Goal: Information Seeking & Learning: Learn about a topic

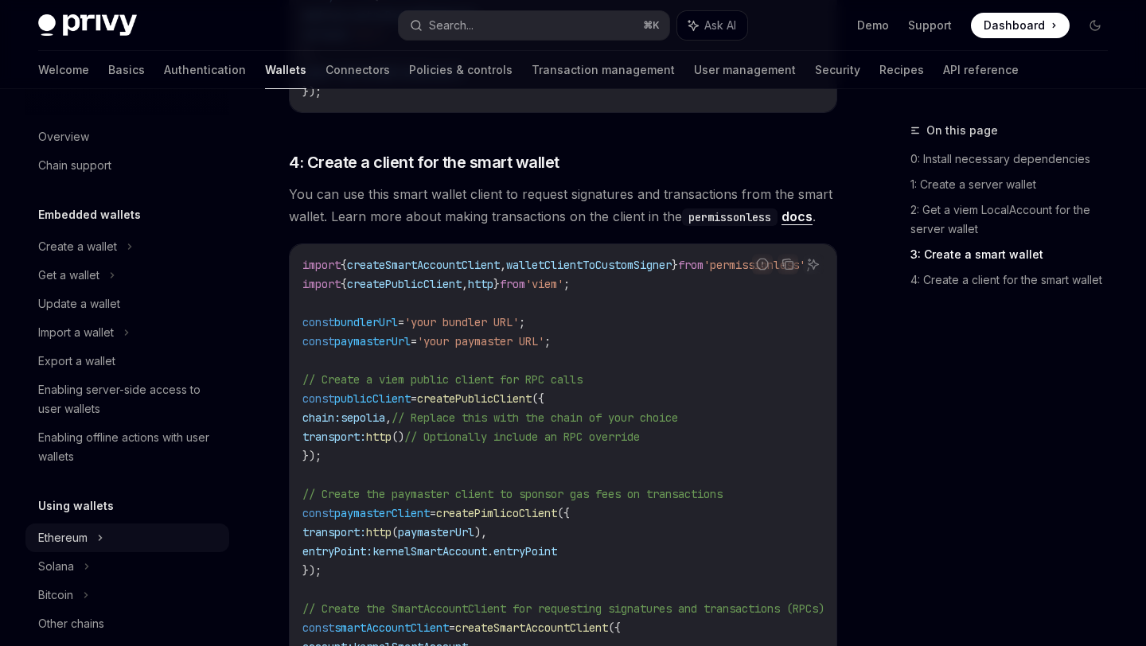
scroll to position [1718, 0]
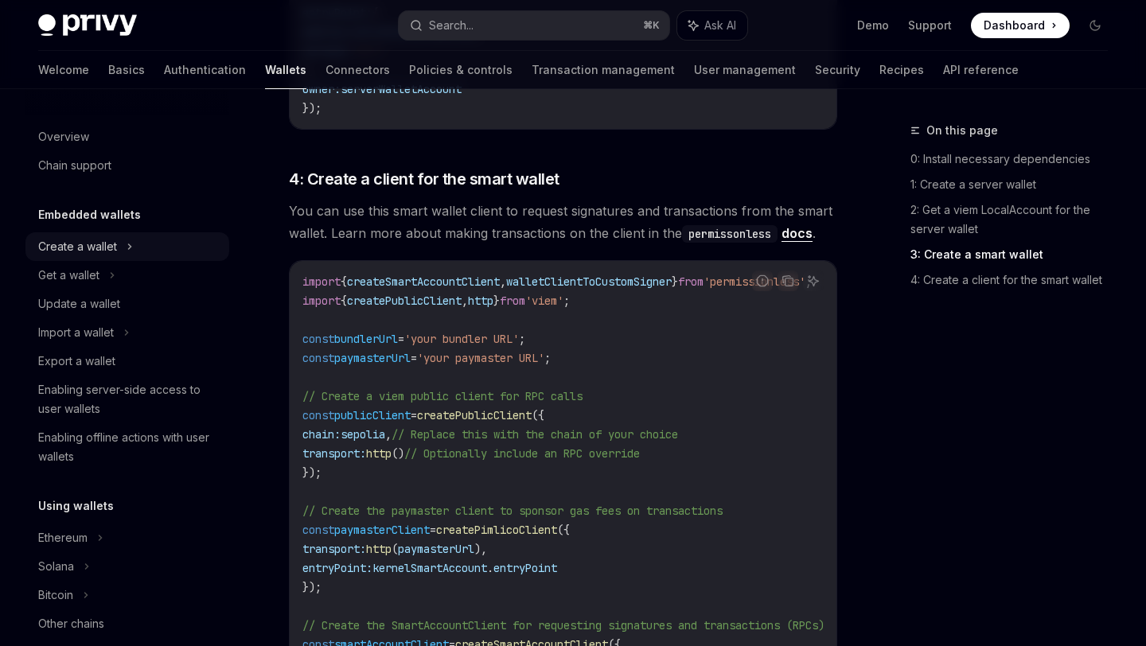
click at [130, 243] on icon at bounding box center [130, 246] width 6 height 19
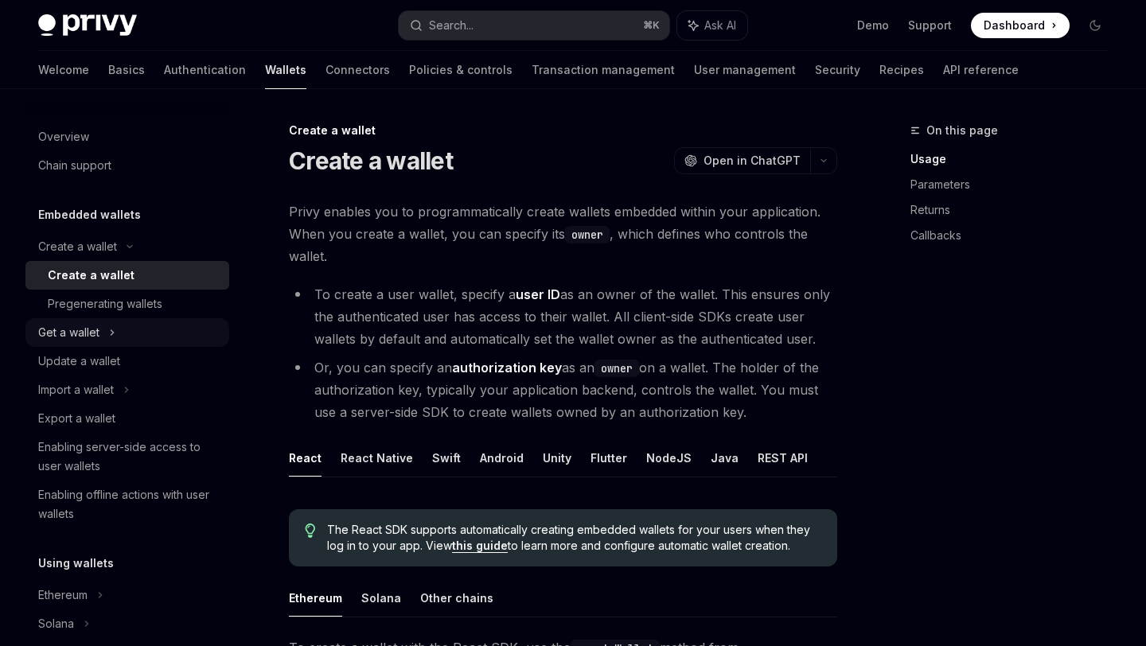
click at [116, 336] on div "Get a wallet" at bounding box center [127, 332] width 204 height 29
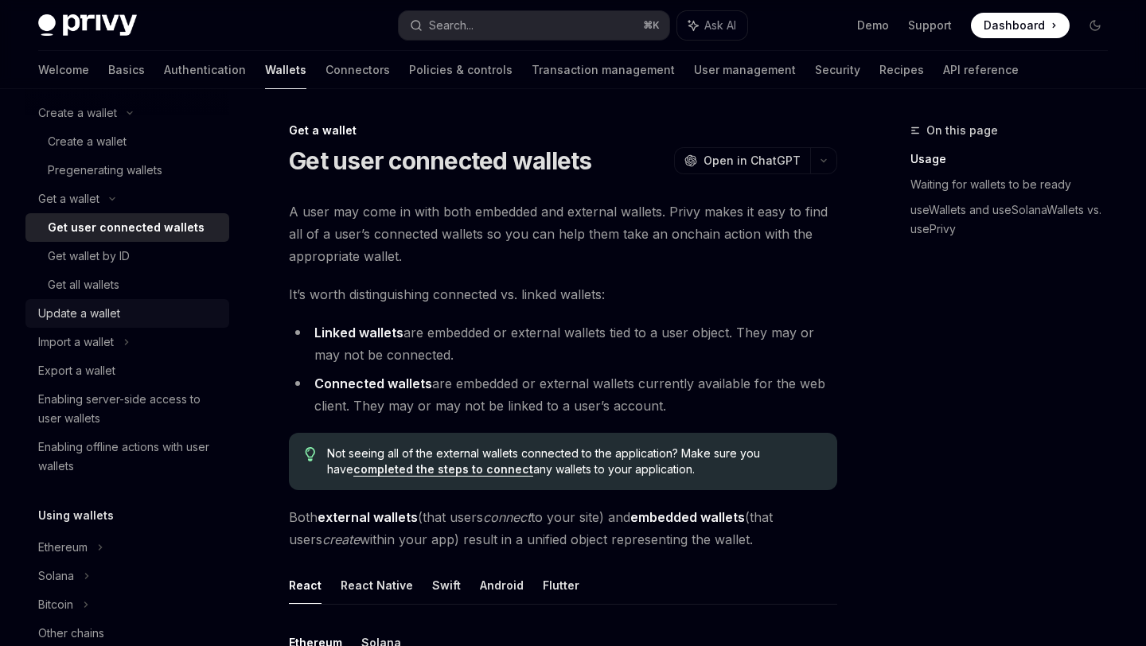
scroll to position [146, 0]
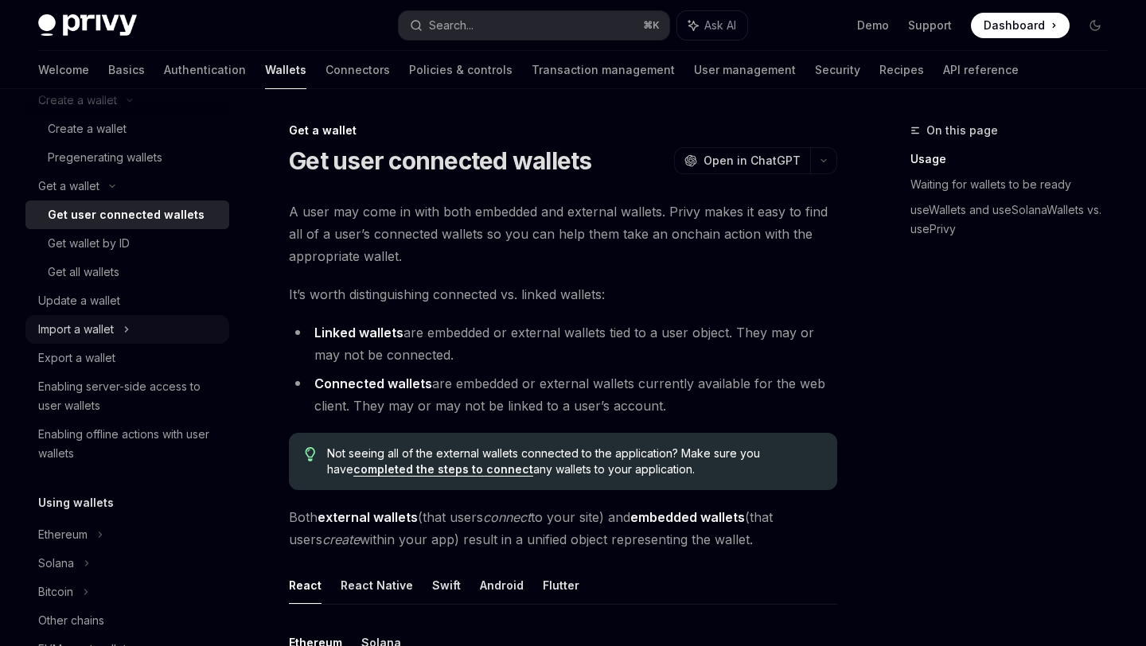
click at [119, 318] on div "Import a wallet" at bounding box center [127, 329] width 204 height 29
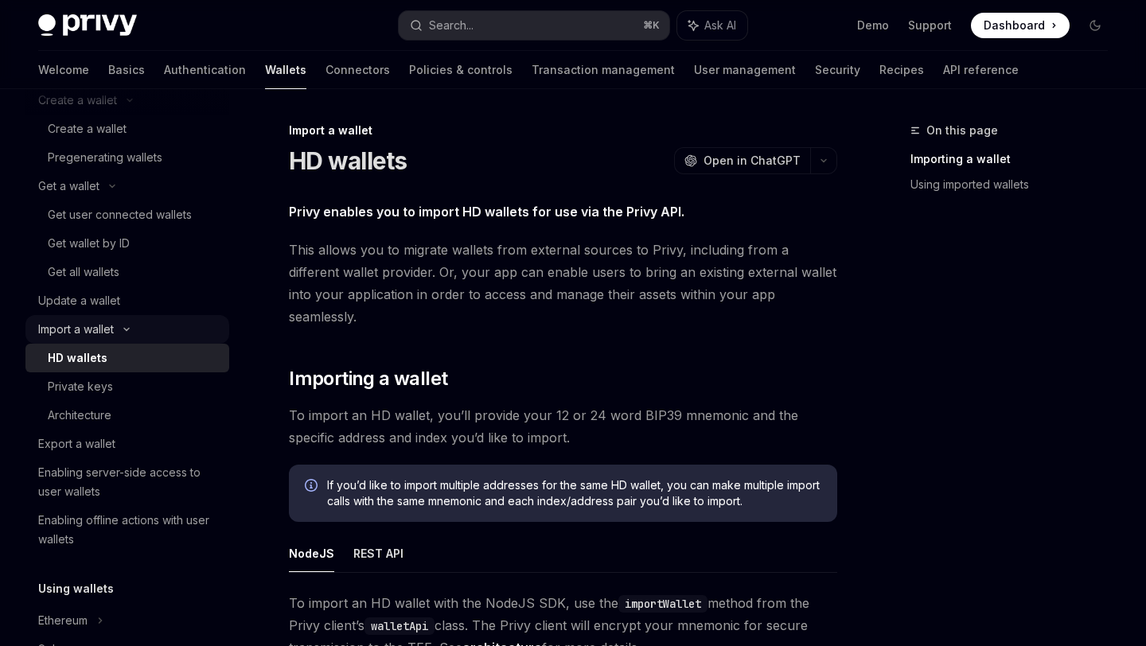
click at [119, 318] on div "Import a wallet" at bounding box center [127, 329] width 204 height 29
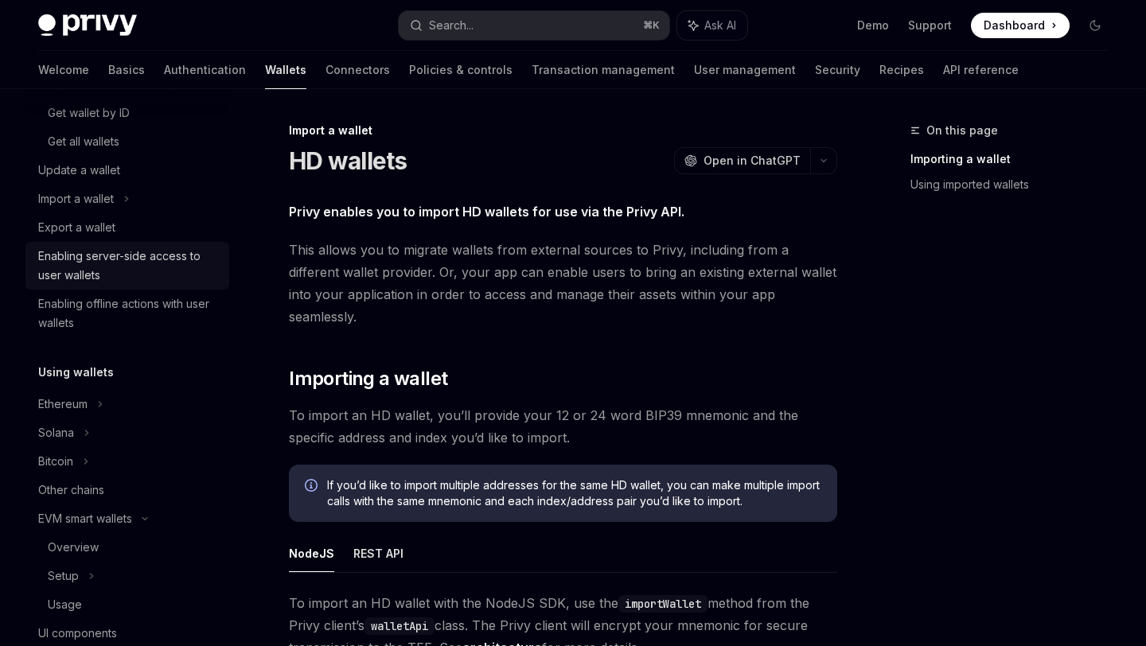
scroll to position [303, 0]
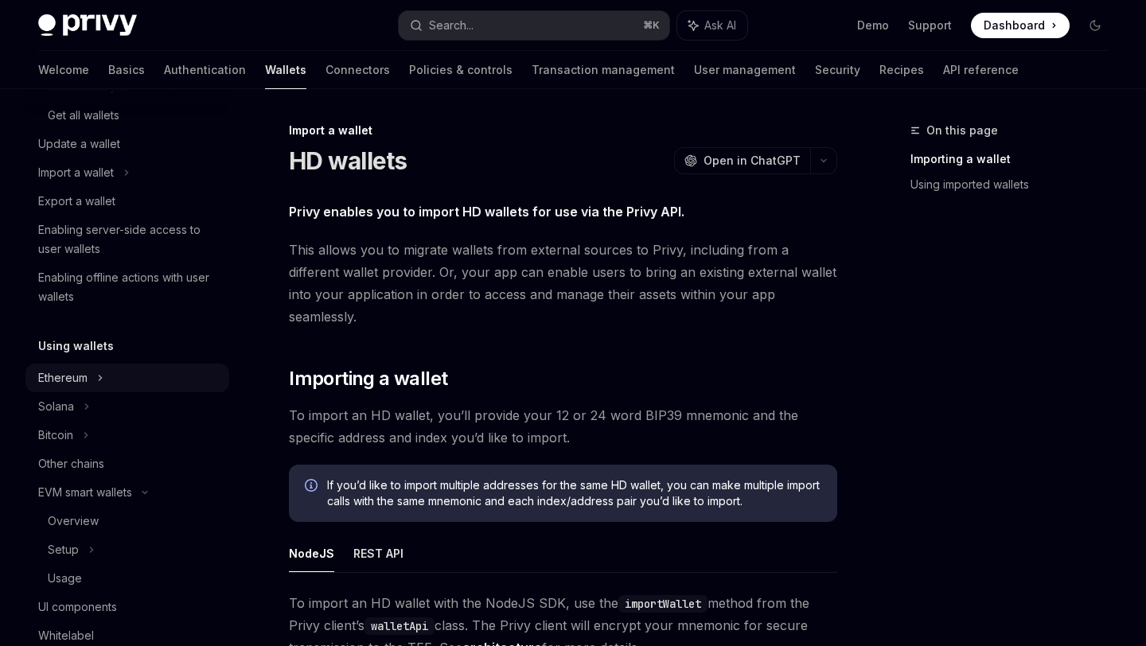
click at [114, 378] on div "Ethereum" at bounding box center [127, 378] width 204 height 29
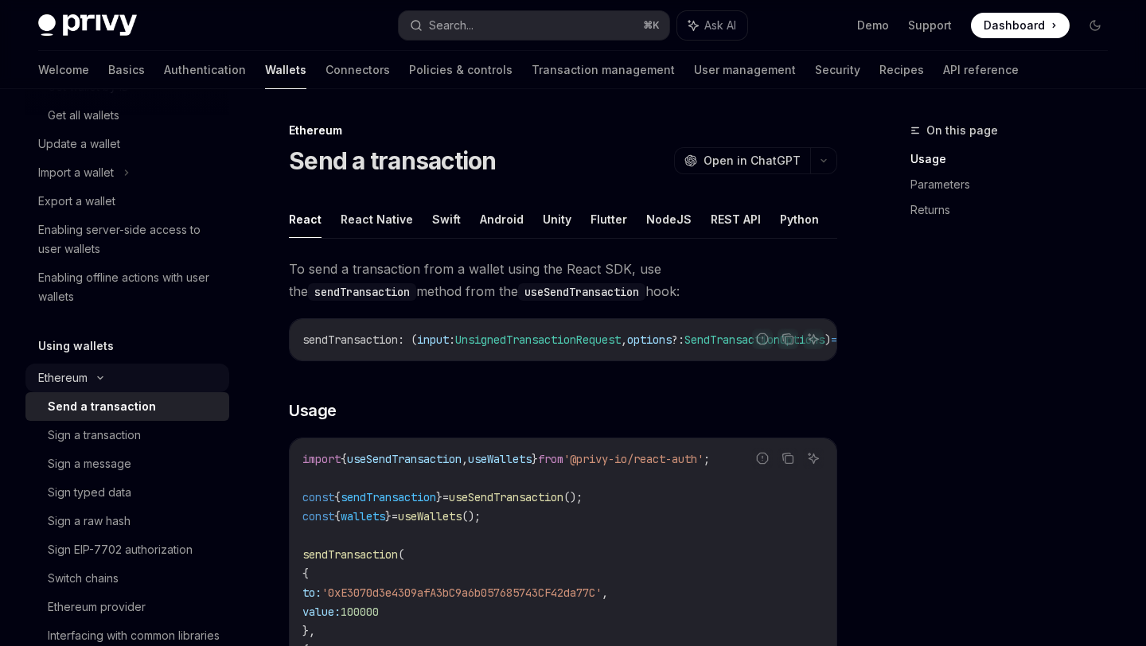
click at [114, 378] on div "Ethereum" at bounding box center [127, 378] width 204 height 29
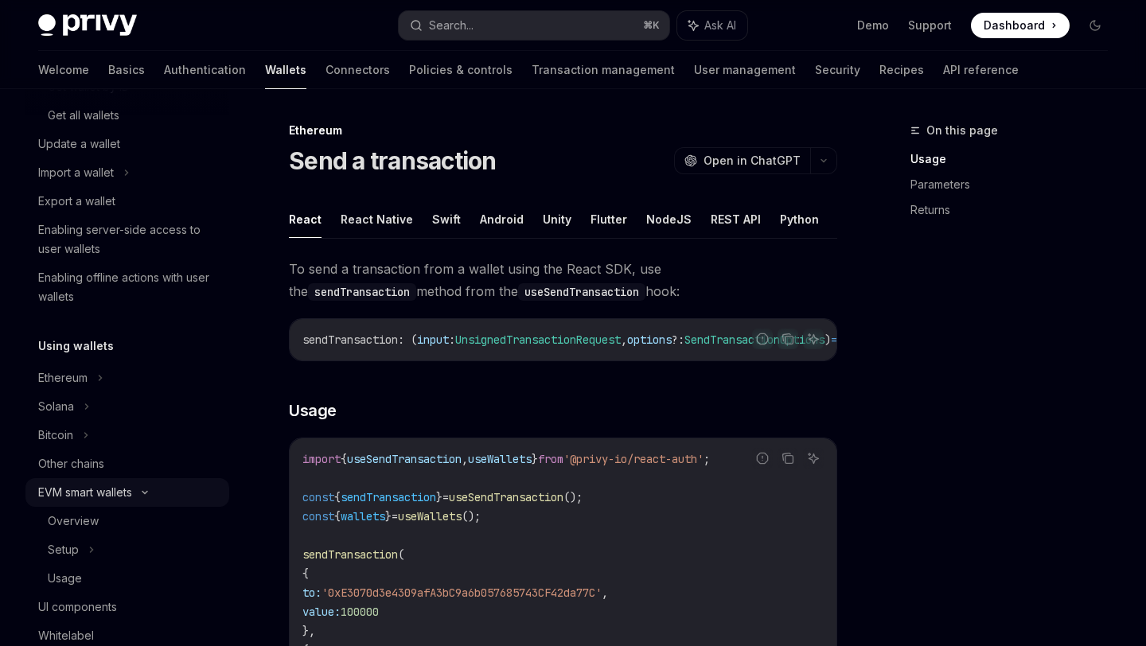
click at [99, 502] on div "EVM smart wallets" at bounding box center [127, 492] width 204 height 29
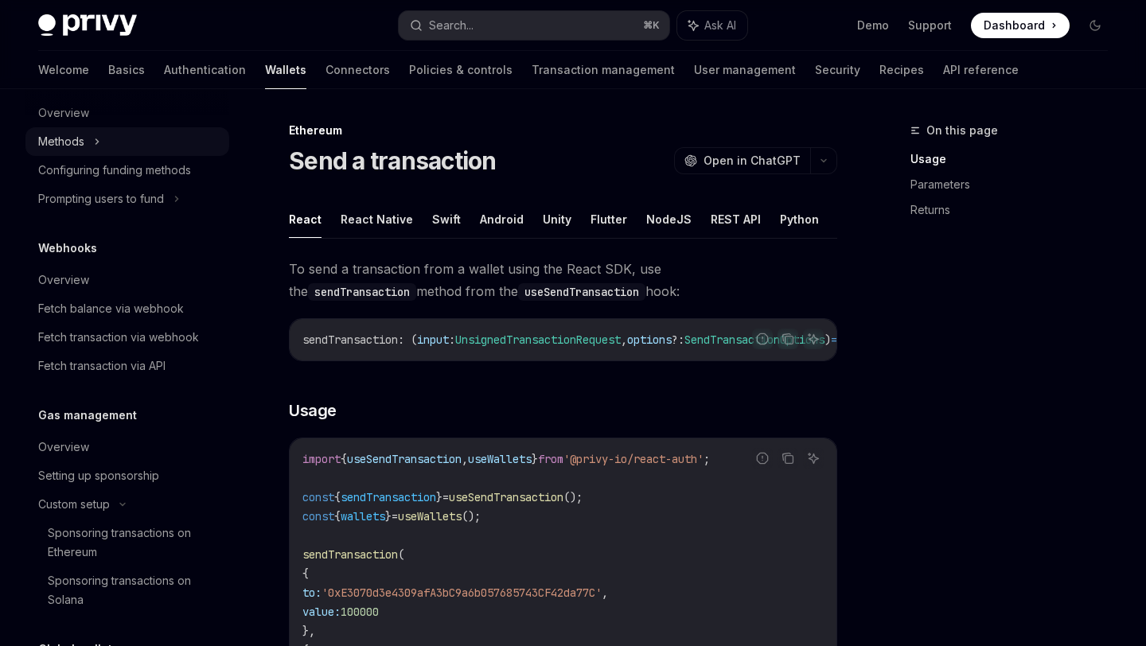
scroll to position [960, 0]
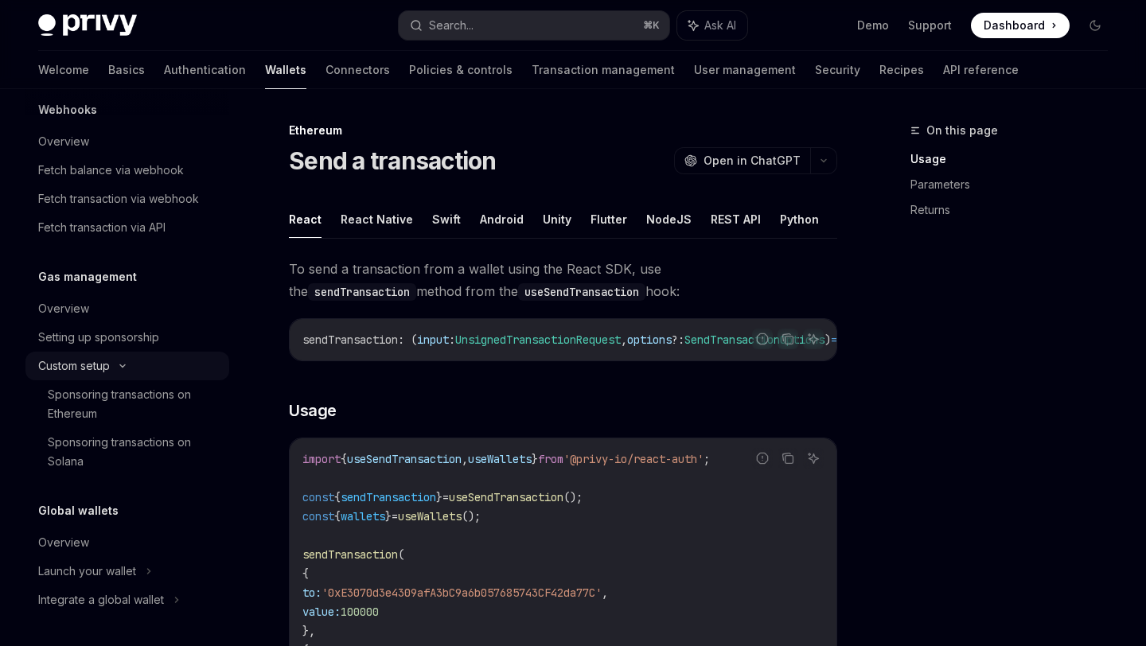
click at [119, 375] on div "Custom setup" at bounding box center [127, 366] width 204 height 29
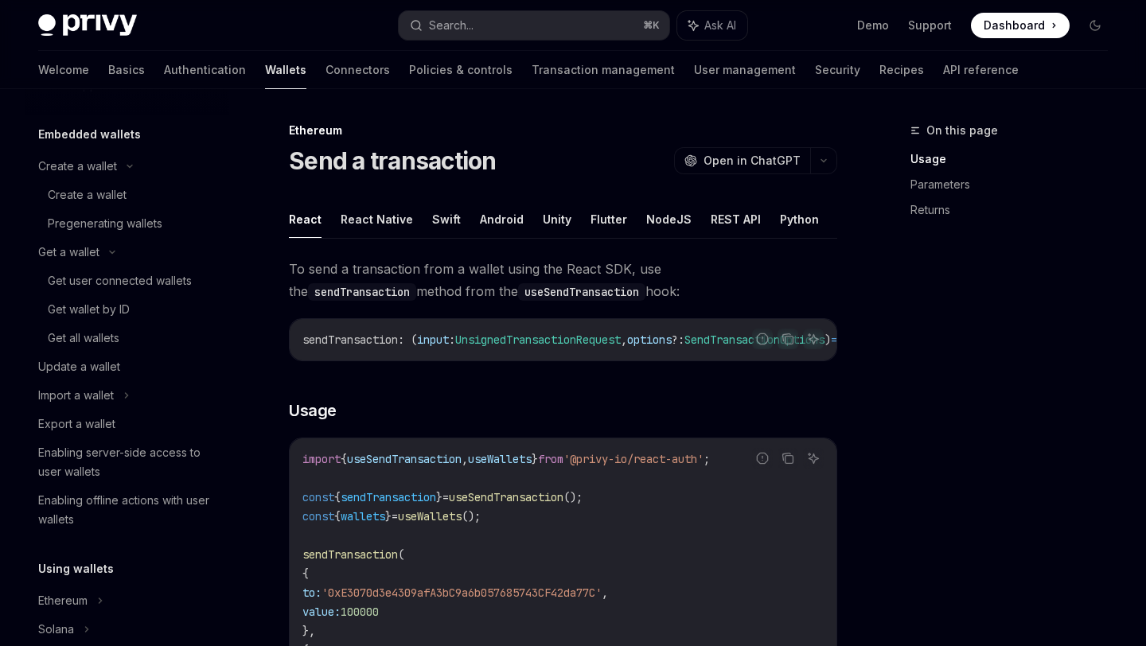
scroll to position [49, 0]
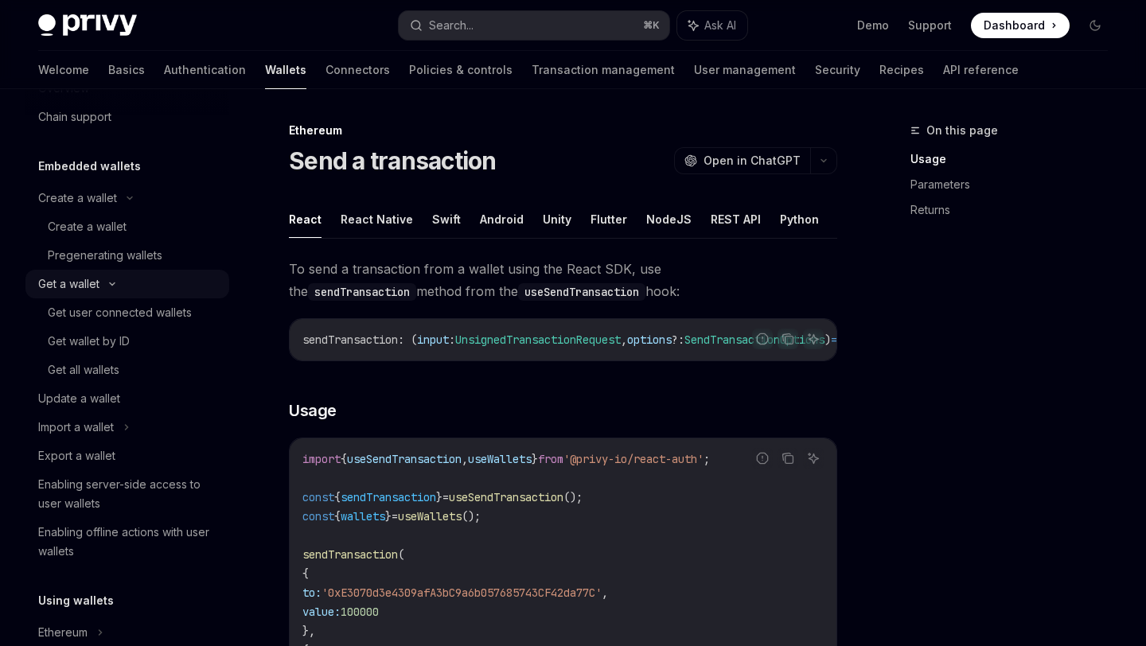
click at [118, 274] on div "Get a wallet" at bounding box center [127, 284] width 204 height 29
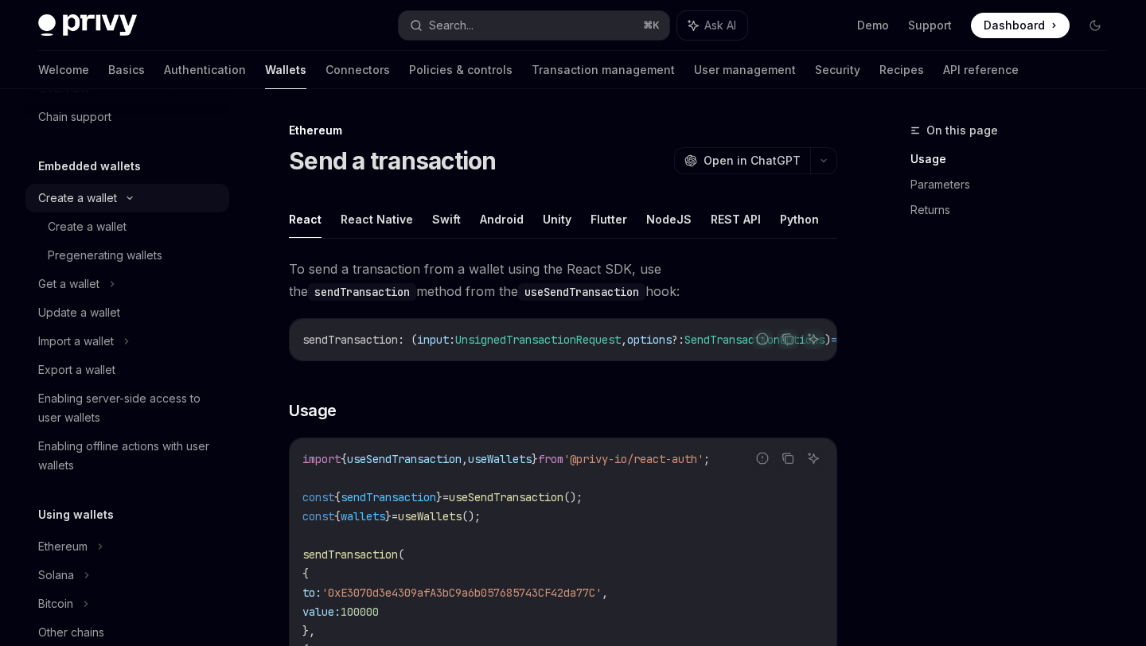
click at [130, 197] on icon at bounding box center [129, 198] width 19 height 6
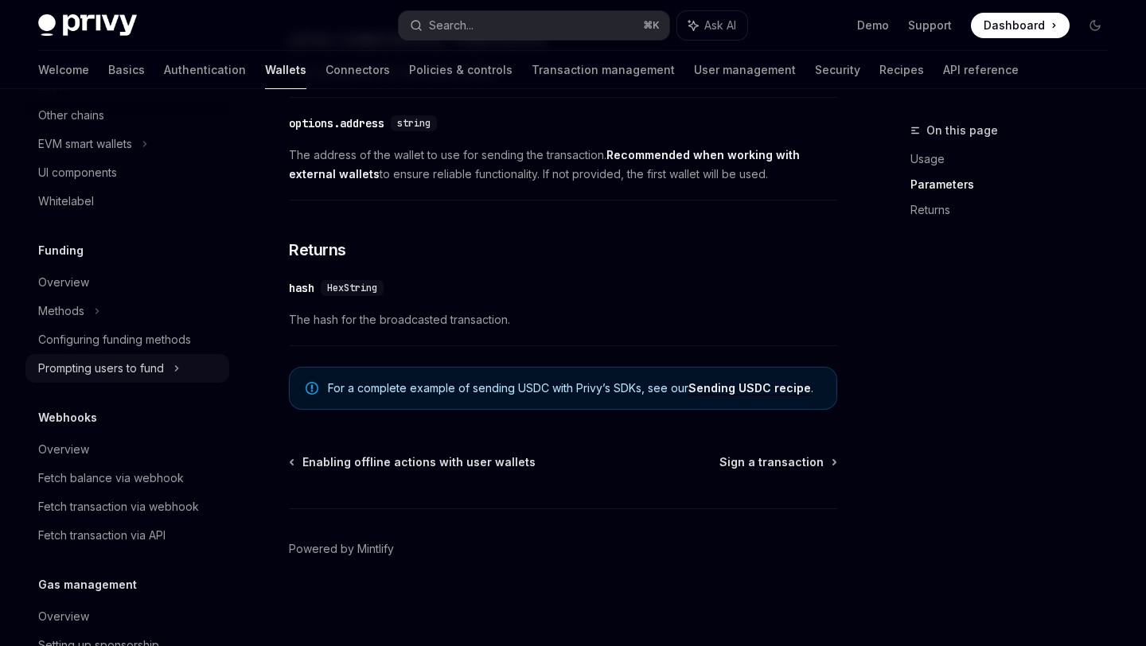
scroll to position [721, 0]
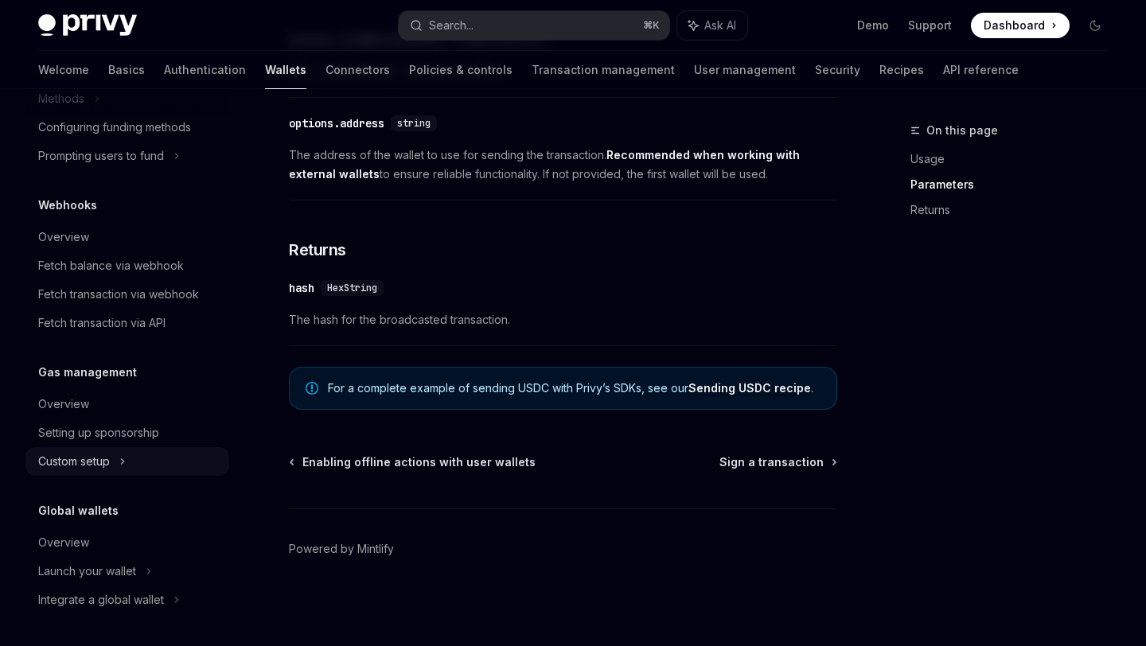
click at [103, 465] on div "Custom setup" at bounding box center [74, 461] width 72 height 19
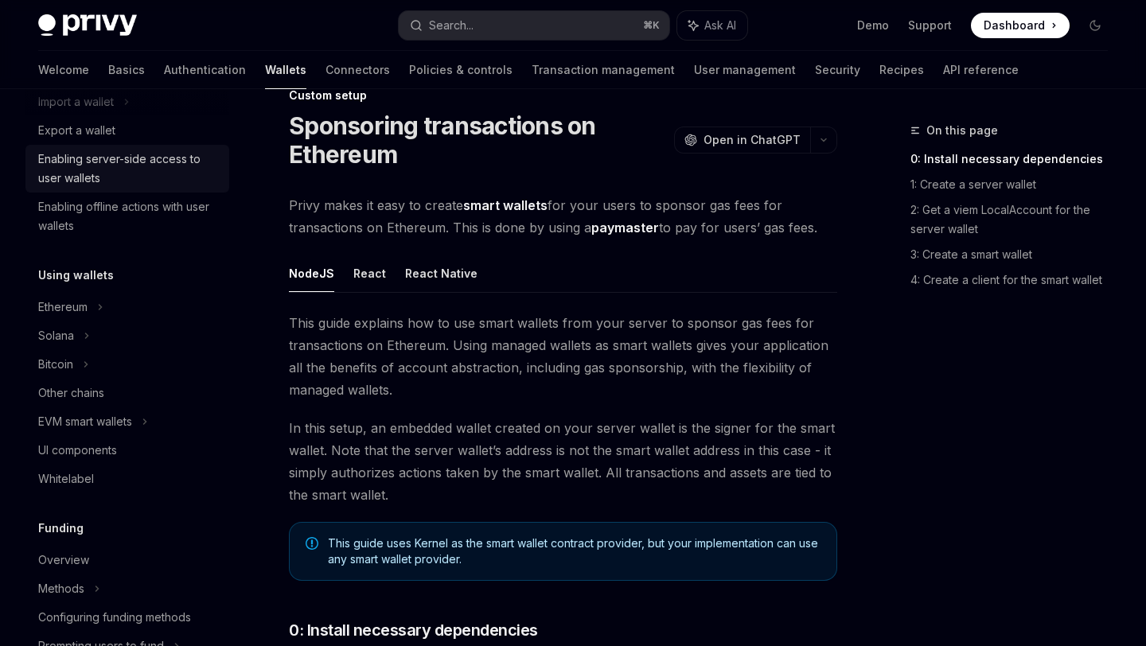
scroll to position [263, 0]
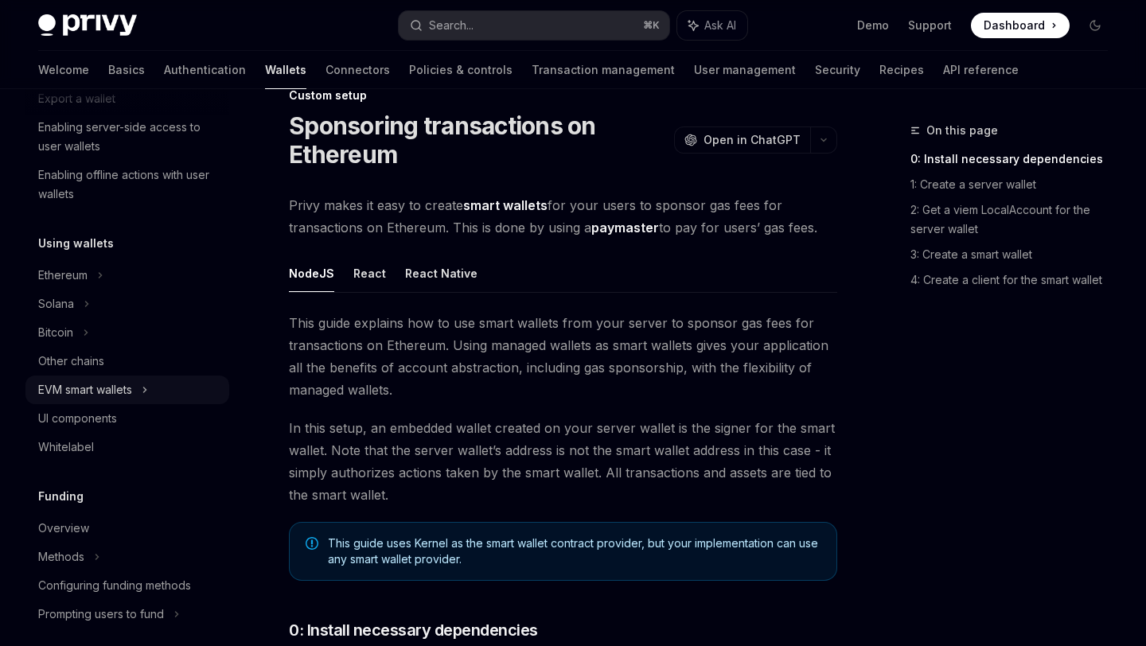
click at [106, 376] on div "EVM smart wallets" at bounding box center [127, 390] width 204 height 29
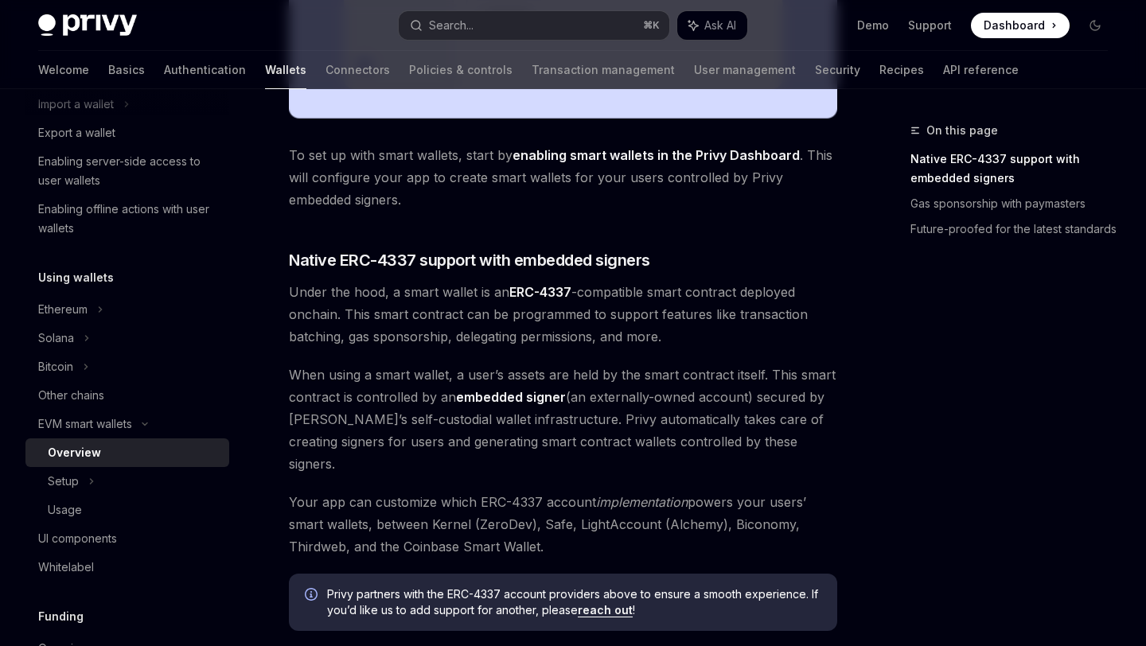
scroll to position [720, 0]
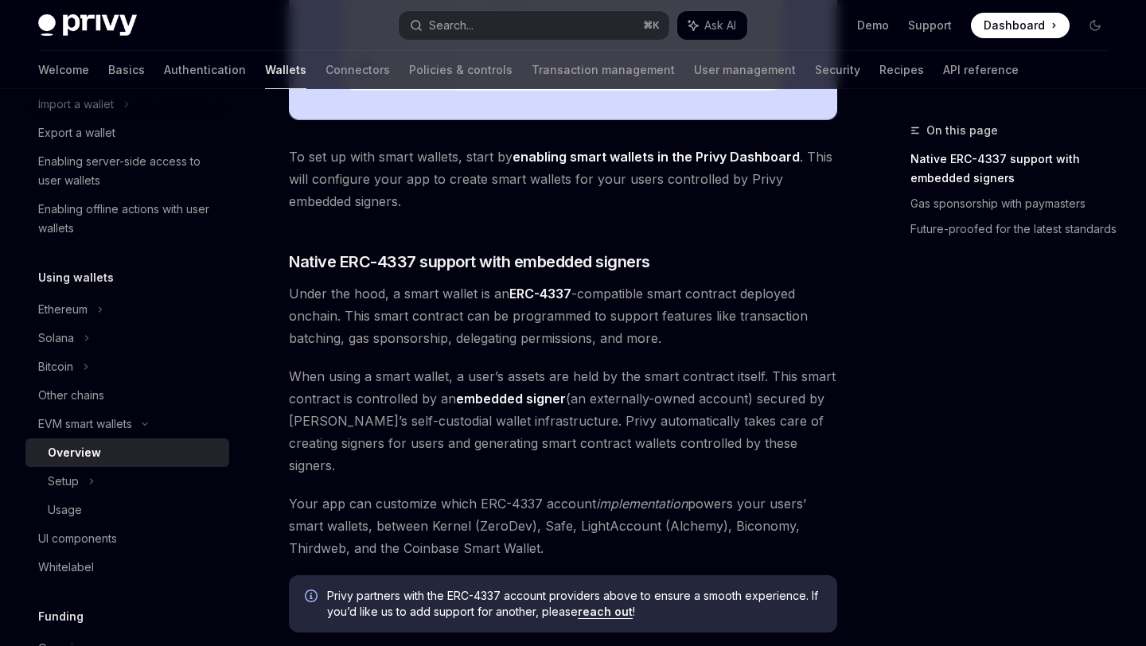
click at [476, 398] on strong "embedded signer" at bounding box center [511, 399] width 110 height 16
click at [492, 399] on strong "embedded signer" at bounding box center [511, 399] width 110 height 16
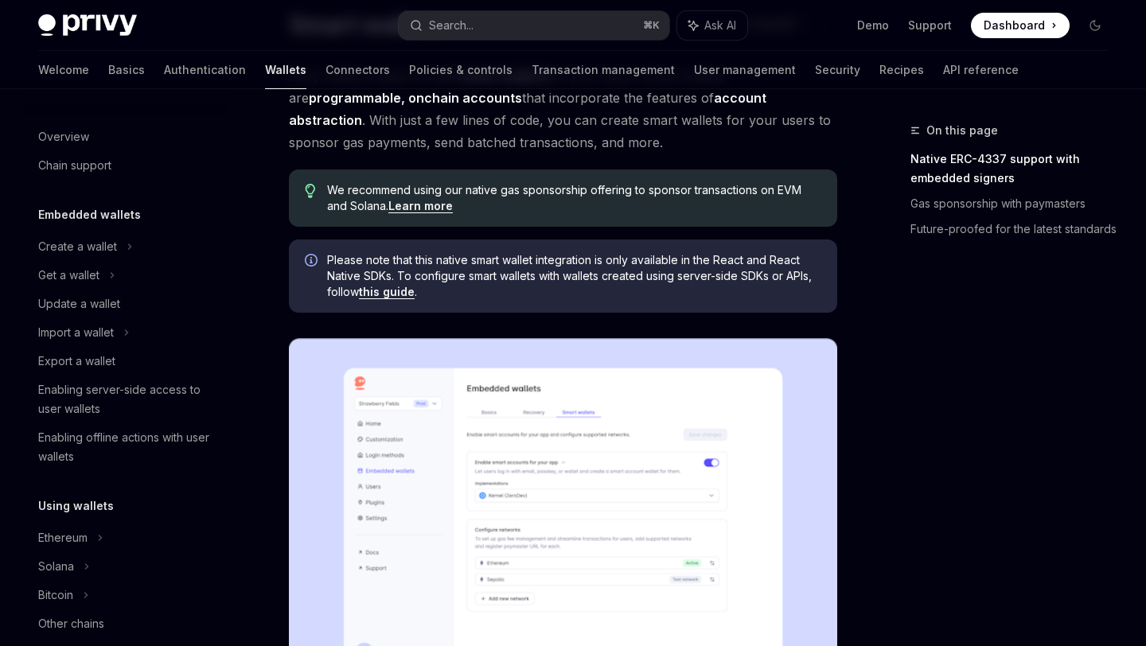
scroll to position [0, 0]
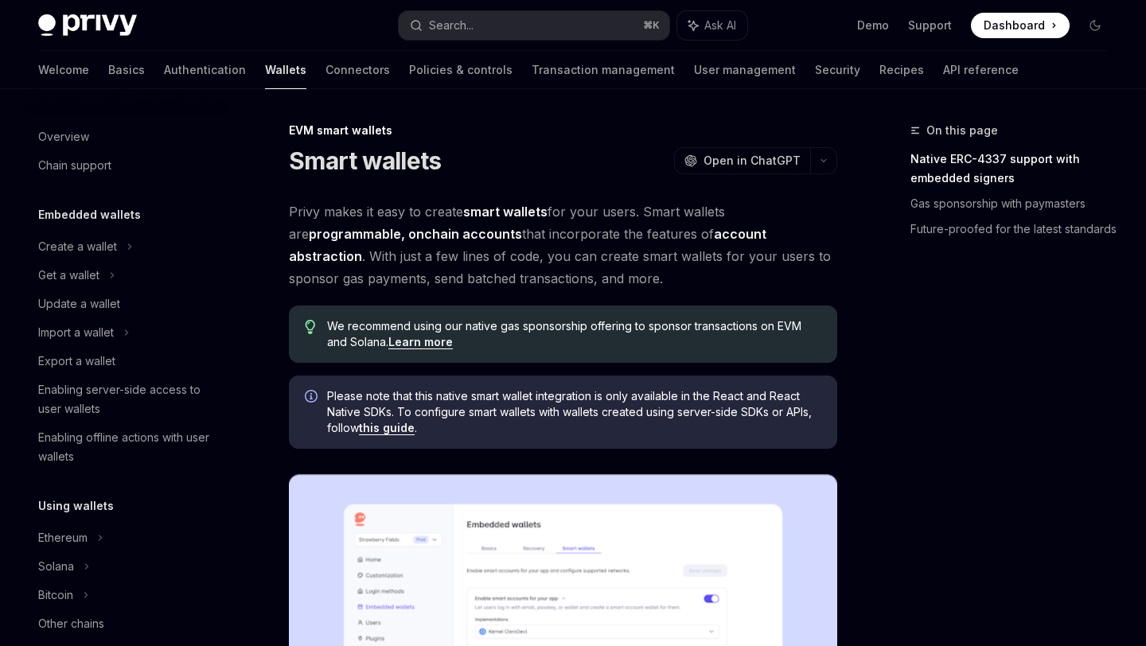
click at [457, 276] on span "Privy makes it easy to create smart wallets for your users. Smart wallets are p…" at bounding box center [563, 244] width 548 height 89
click at [544, 278] on span "Privy makes it easy to create smart wallets for your users. Smart wallets are p…" at bounding box center [563, 244] width 548 height 89
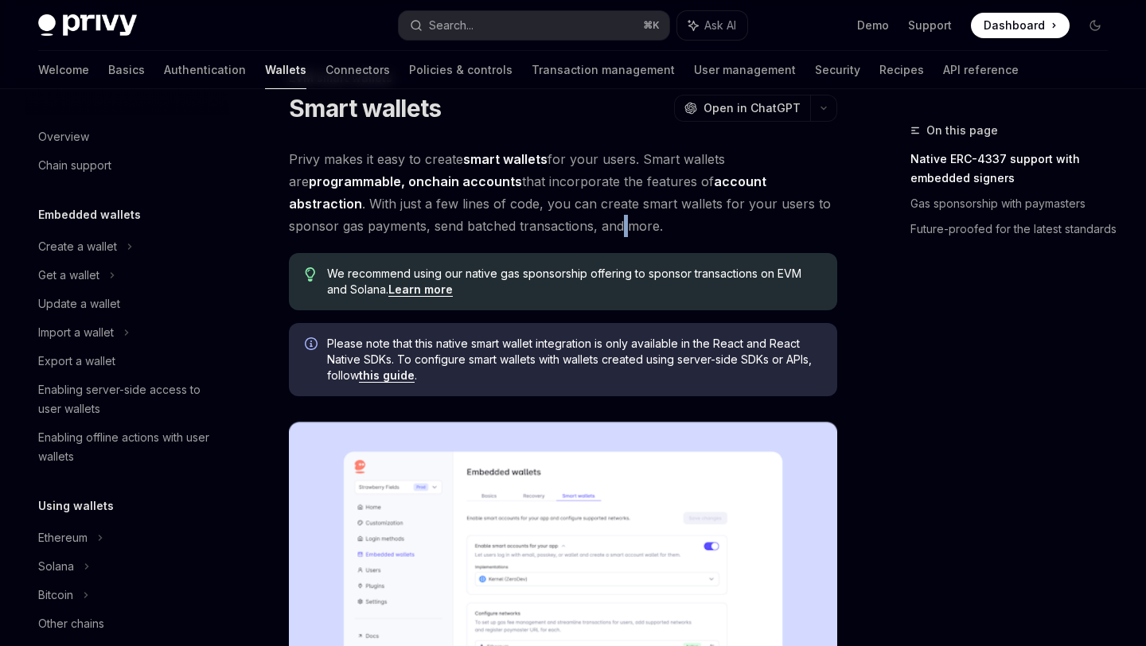
scroll to position [58, 0]
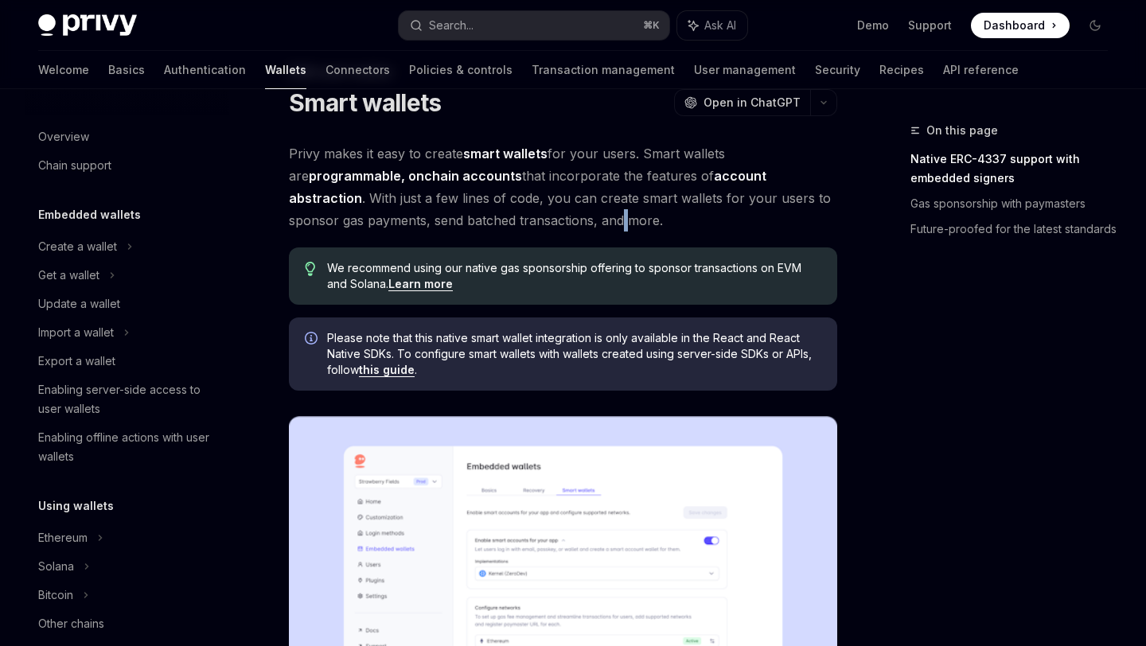
click at [547, 211] on span "Privy makes it easy to create smart wallets for your users. Smart wallets are p…" at bounding box center [563, 186] width 548 height 89
click at [555, 218] on span "Privy makes it easy to create smart wallets for your users. Smart wallets are p…" at bounding box center [563, 186] width 548 height 89
click at [586, 212] on span "Privy makes it easy to create smart wallets for your users. Smart wallets are p…" at bounding box center [563, 186] width 548 height 89
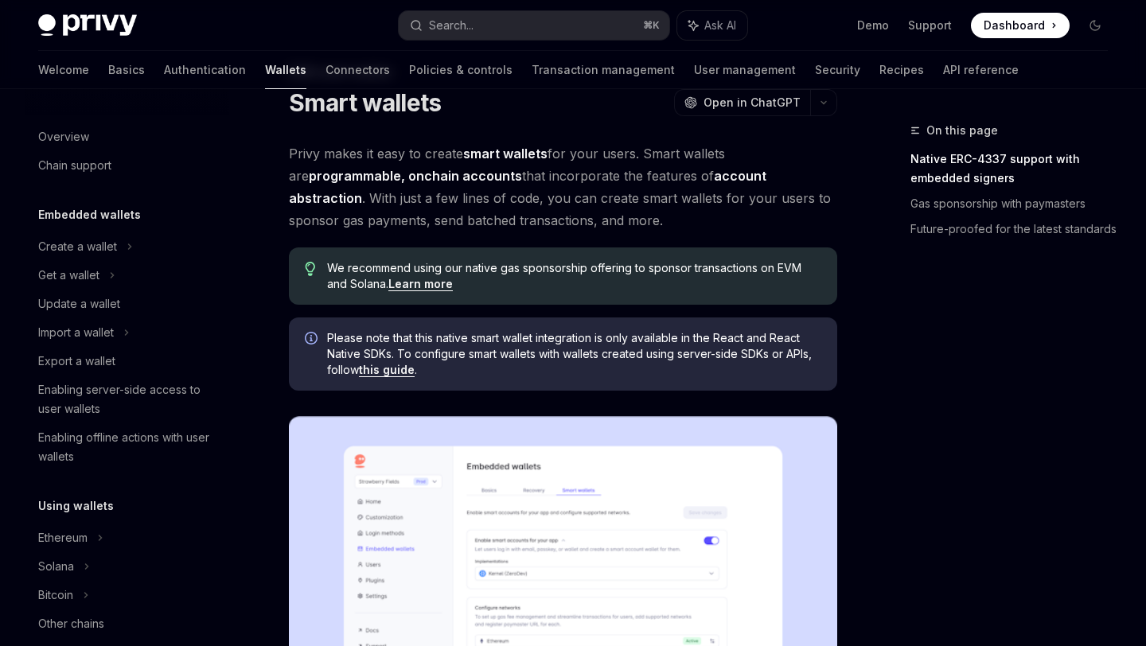
click at [625, 194] on span "Privy makes it easy to create smart wallets for your users. Smart wallets are p…" at bounding box center [563, 186] width 548 height 89
click at [691, 194] on span "Privy makes it easy to create smart wallets for your users. Smart wallets are p…" at bounding box center [563, 186] width 548 height 89
click at [689, 200] on span "Privy makes it easy to create smart wallets for your users. Smart wallets are p…" at bounding box center [563, 186] width 548 height 89
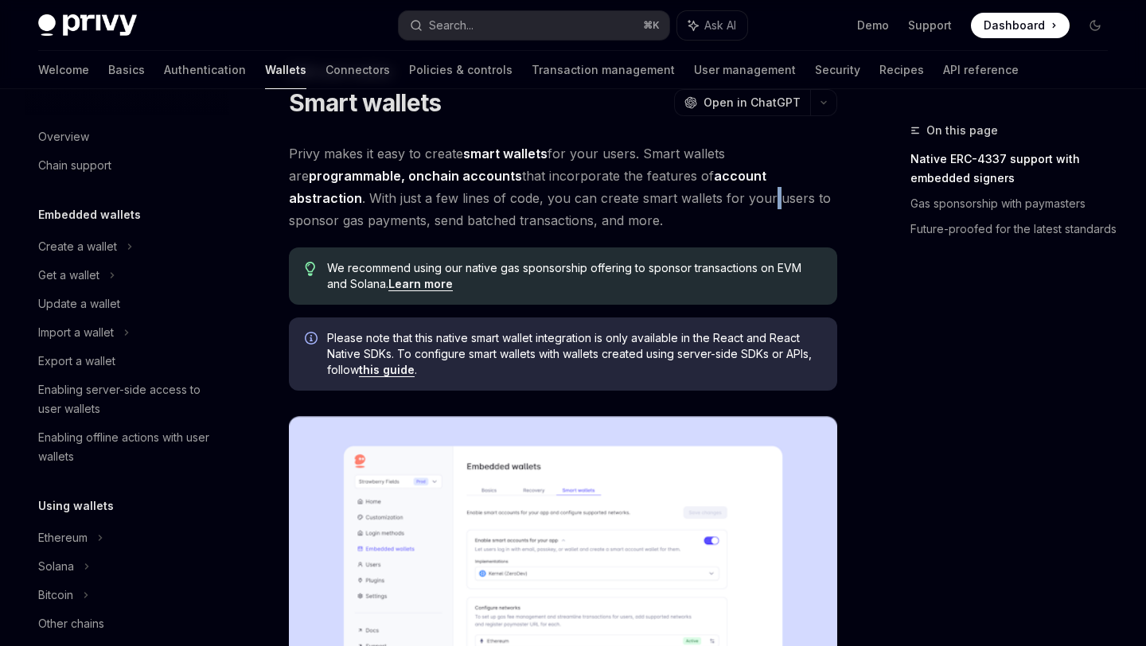
click at [691, 211] on span "Privy makes it easy to create smart wallets for your users. Smart wallets are p…" at bounding box center [563, 186] width 548 height 89
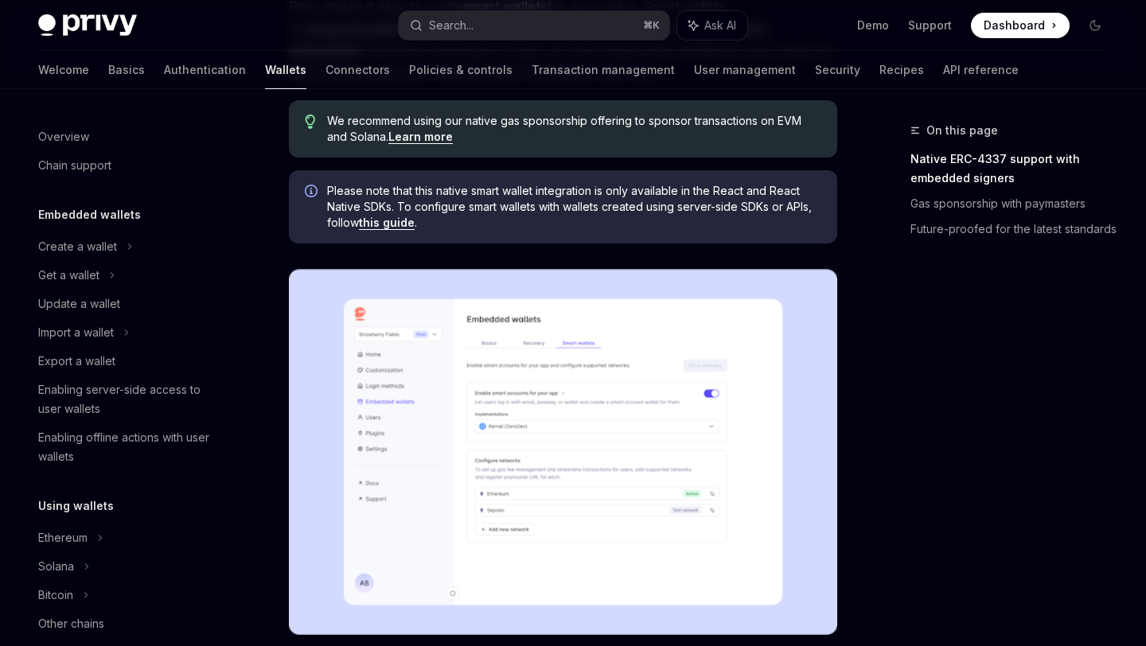
scroll to position [200, 0]
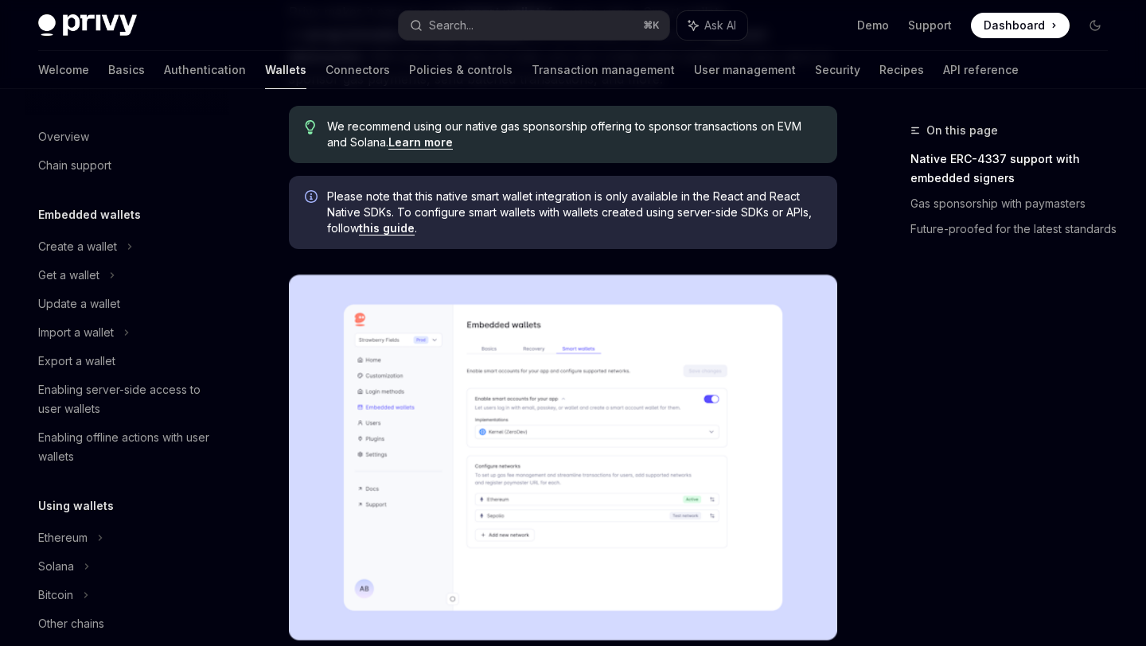
click at [146, 226] on div "Embedded wallets Create a wallet Get a wallet Update a wallet Import a wallet E…" at bounding box center [127, 338] width 204 height 266
click at [109, 256] on div "Create a wallet" at bounding box center [127, 246] width 204 height 29
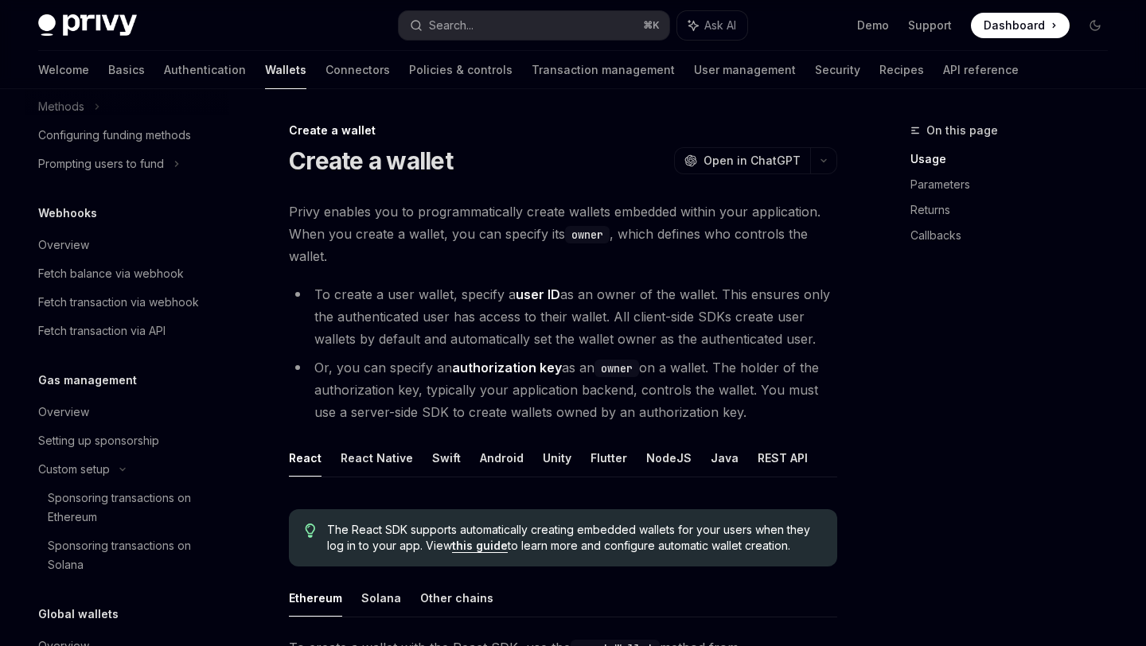
scroll to position [951, 0]
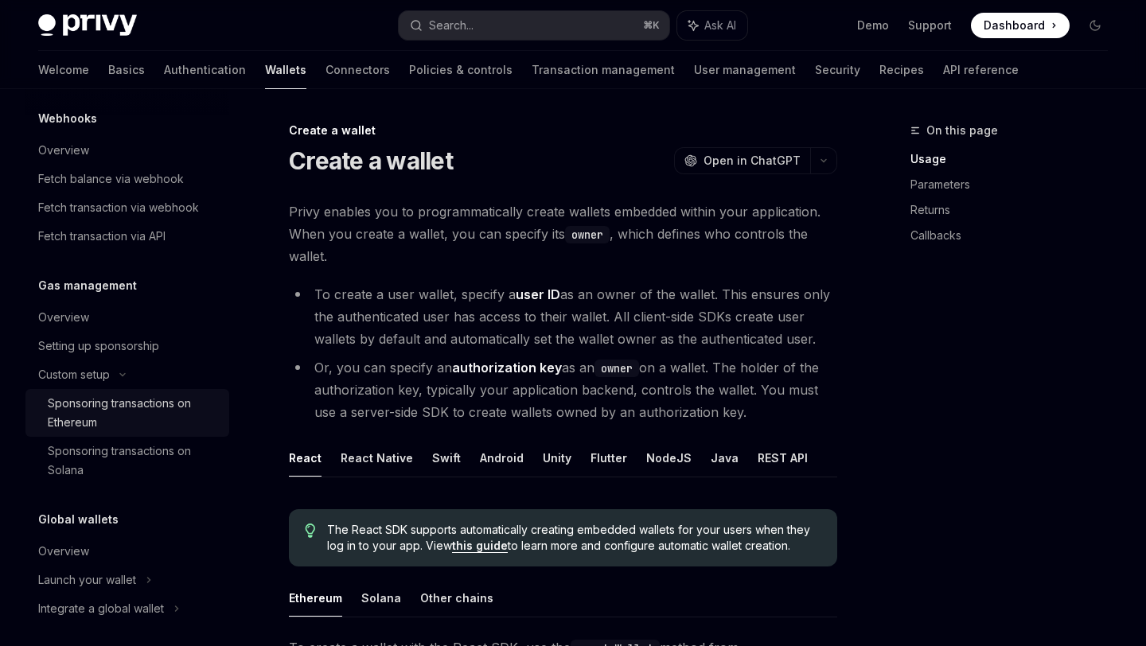
click at [143, 395] on div "Sponsoring transactions on Ethereum" at bounding box center [134, 413] width 172 height 38
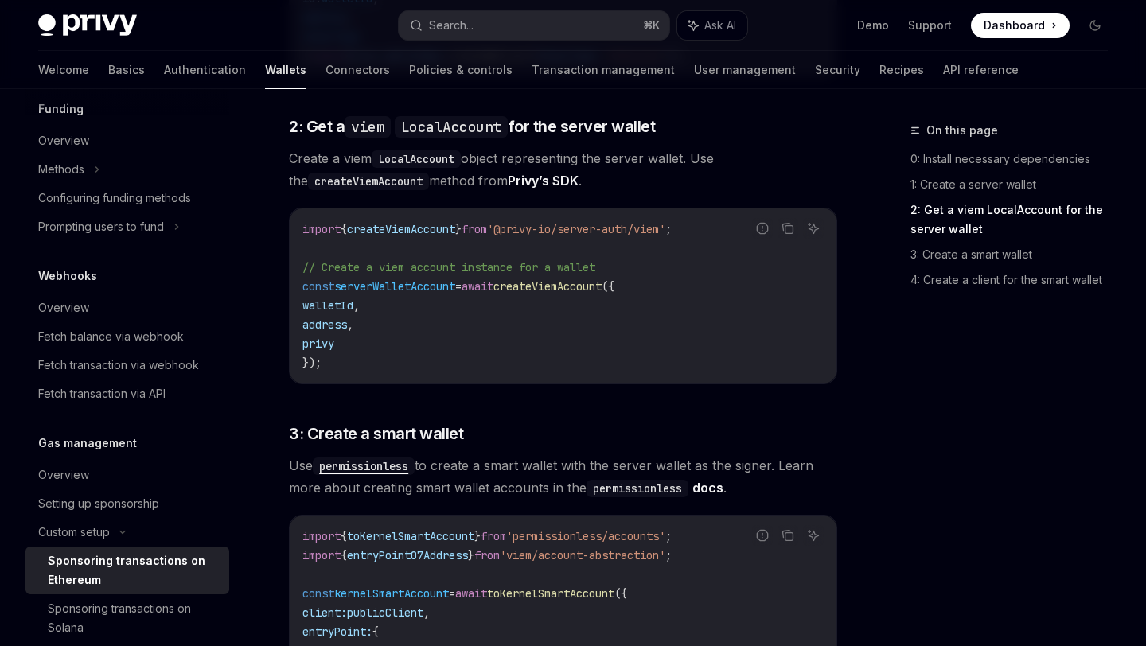
scroll to position [1100, 0]
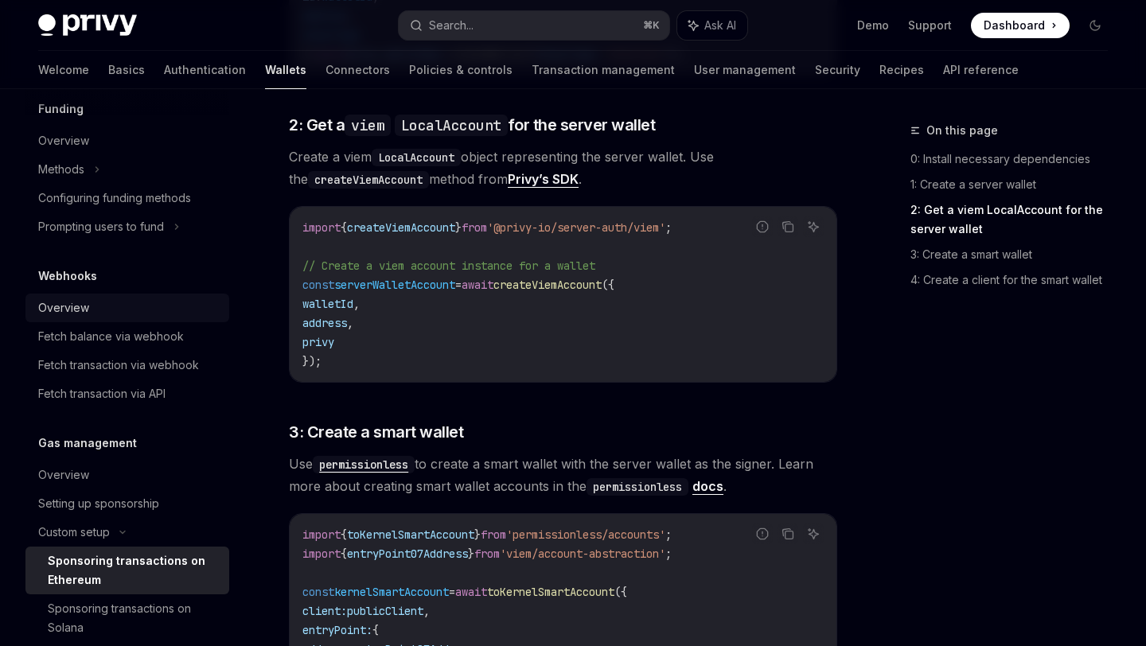
click at [78, 301] on div "Overview" at bounding box center [63, 307] width 51 height 19
type textarea "*"
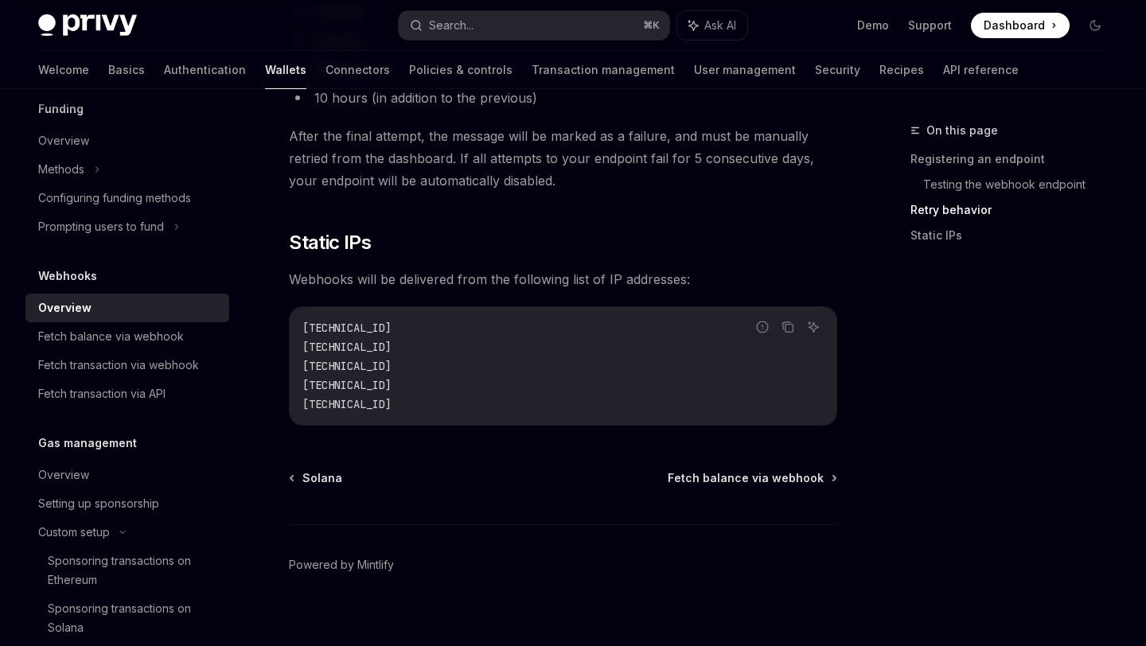
scroll to position [1757, 0]
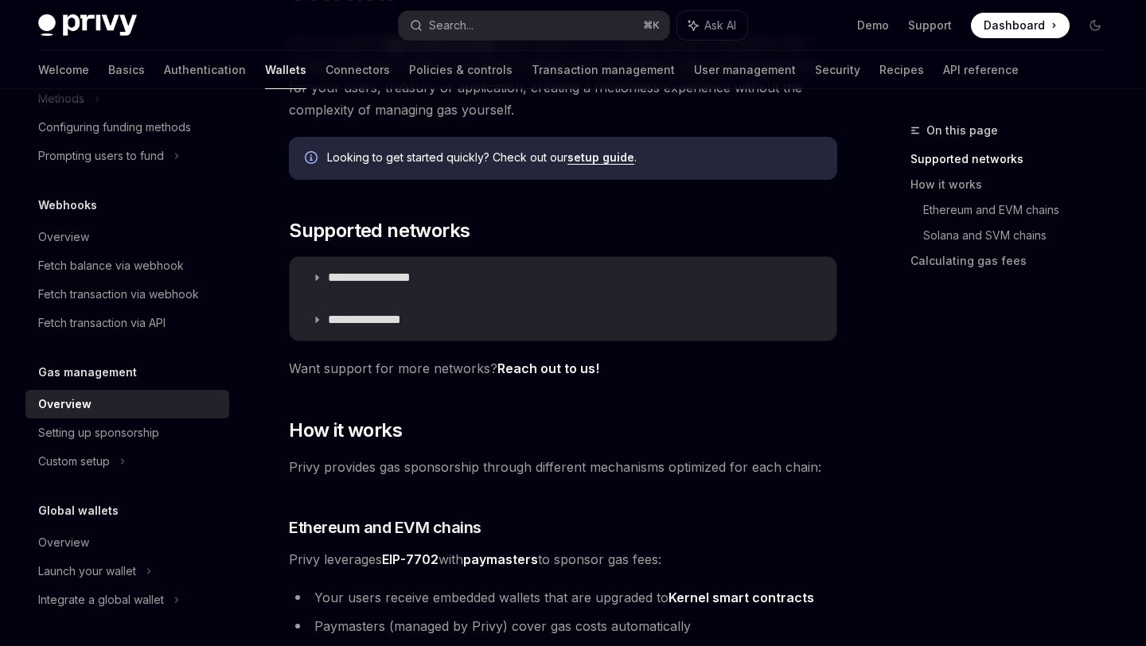
scroll to position [101, 0]
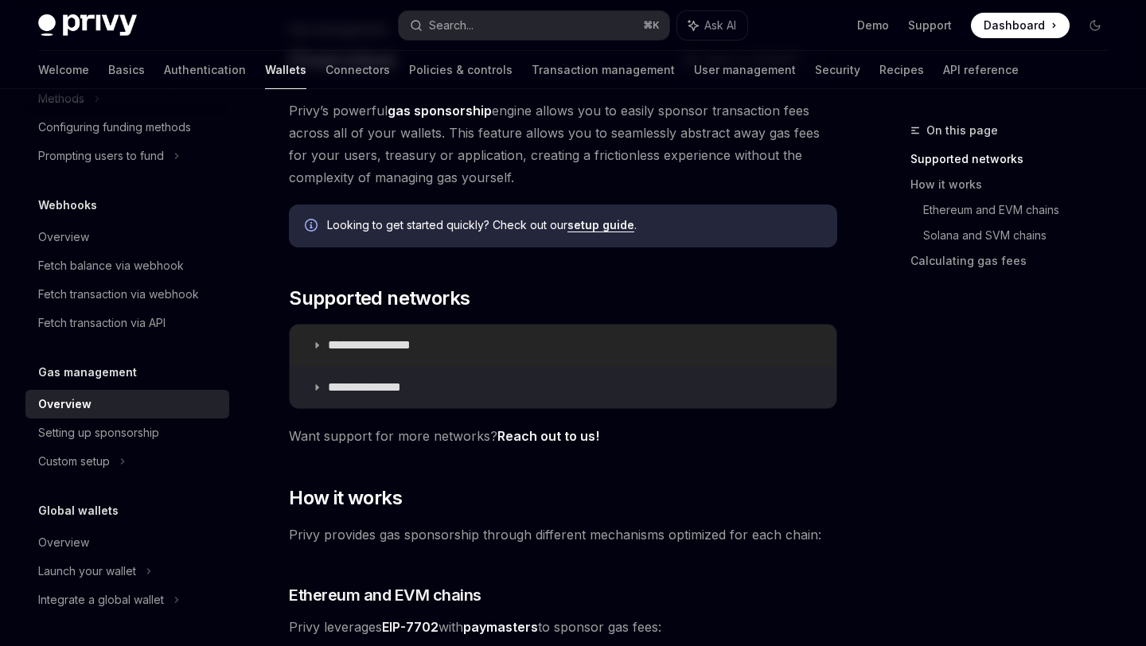
click at [387, 352] on p "**********" at bounding box center [387, 345] width 119 height 16
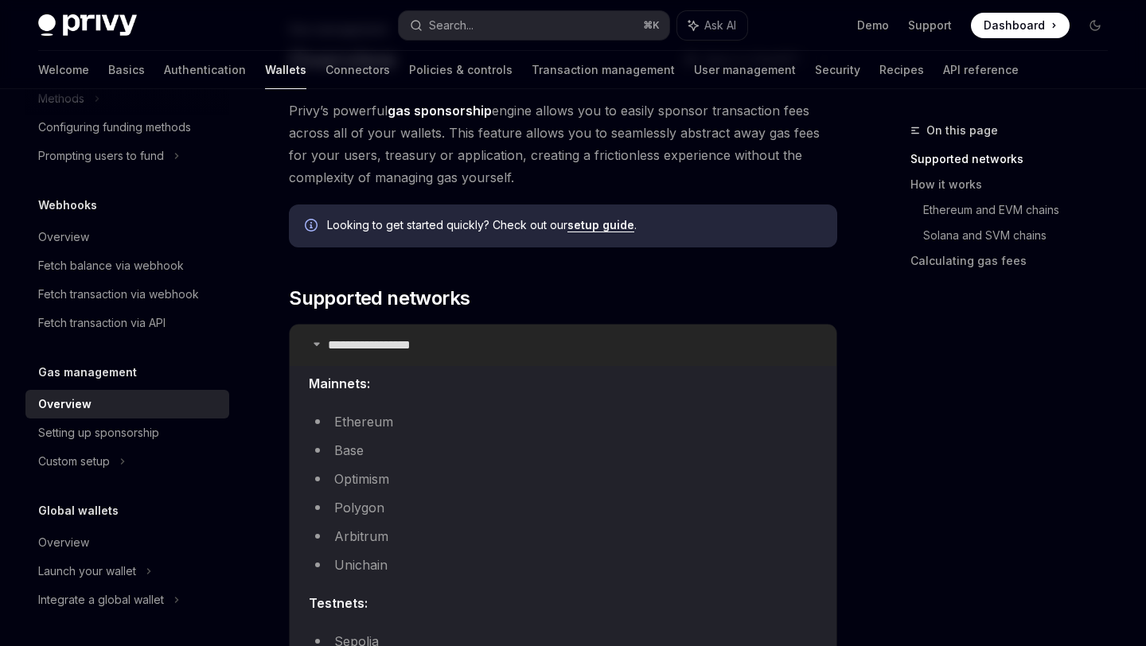
click at [394, 348] on p "**********" at bounding box center [387, 345] width 119 height 16
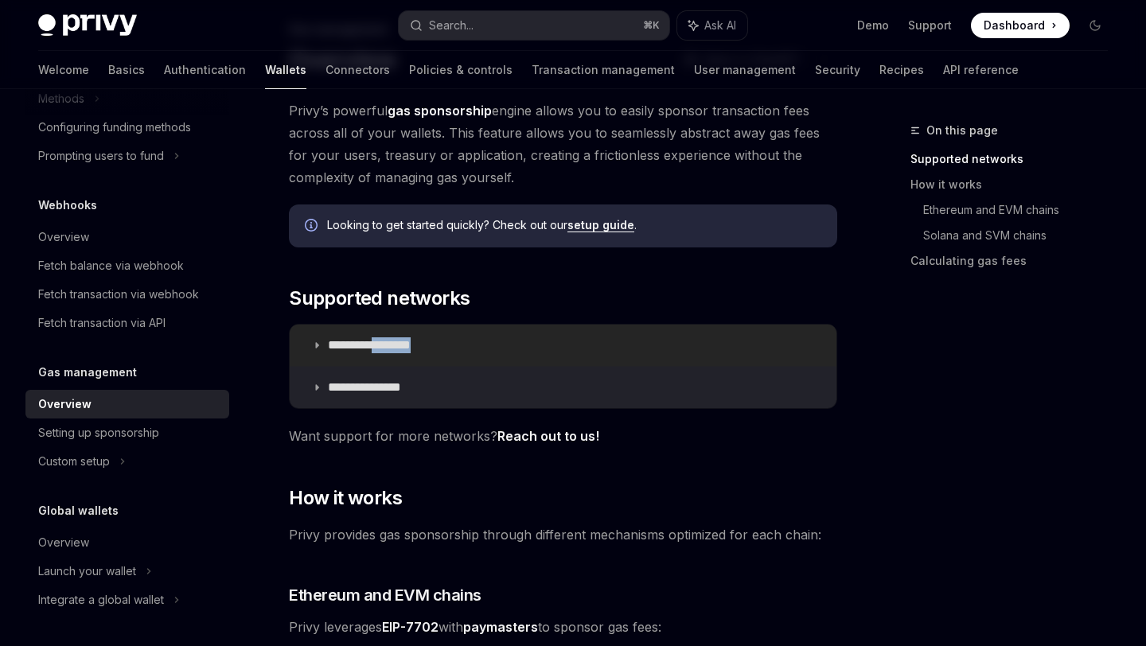
click at [394, 348] on p "**********" at bounding box center [387, 345] width 119 height 16
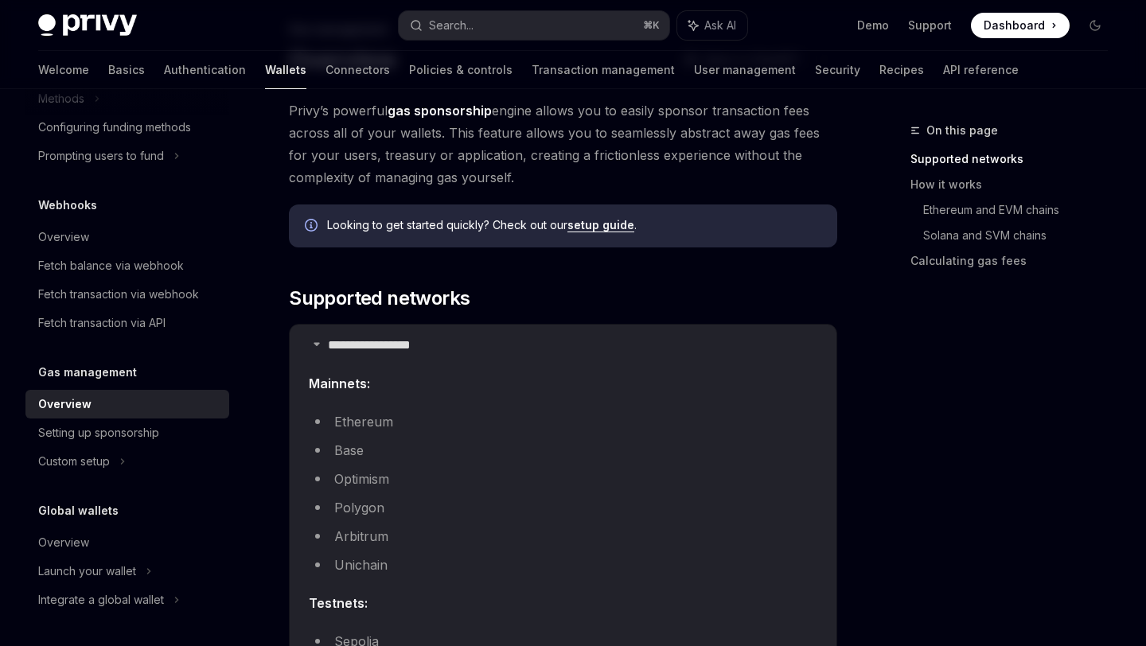
click at [344, 430] on li "Ethereum" at bounding box center [563, 422] width 508 height 22
click at [417, 342] on p "**********" at bounding box center [387, 345] width 119 height 16
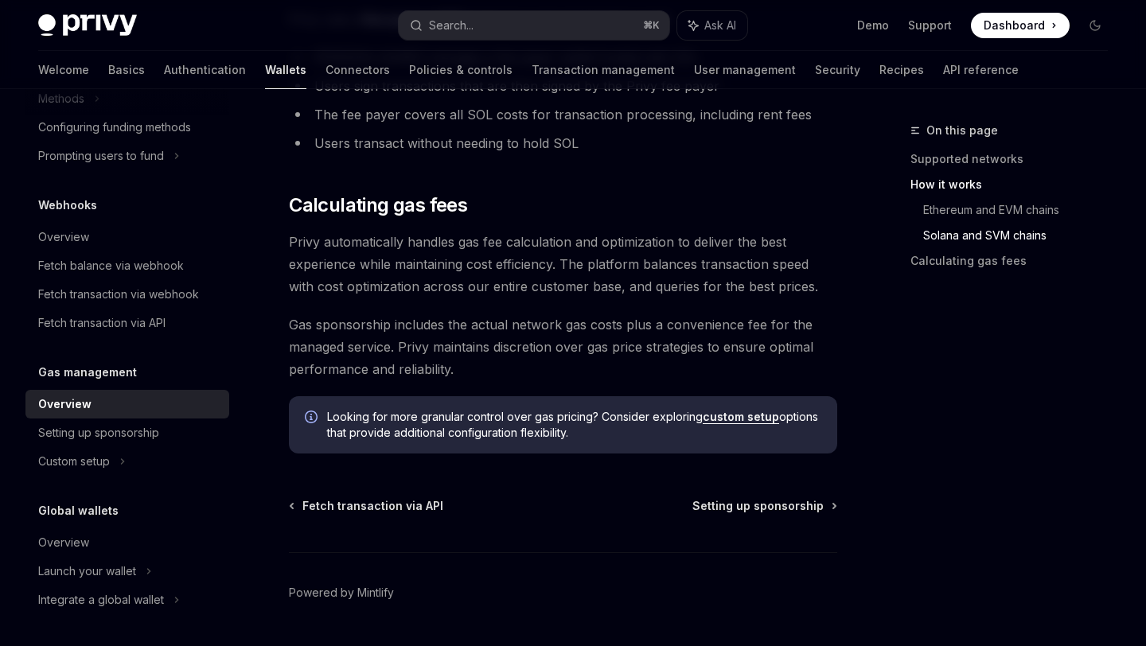
scroll to position [1184, 0]
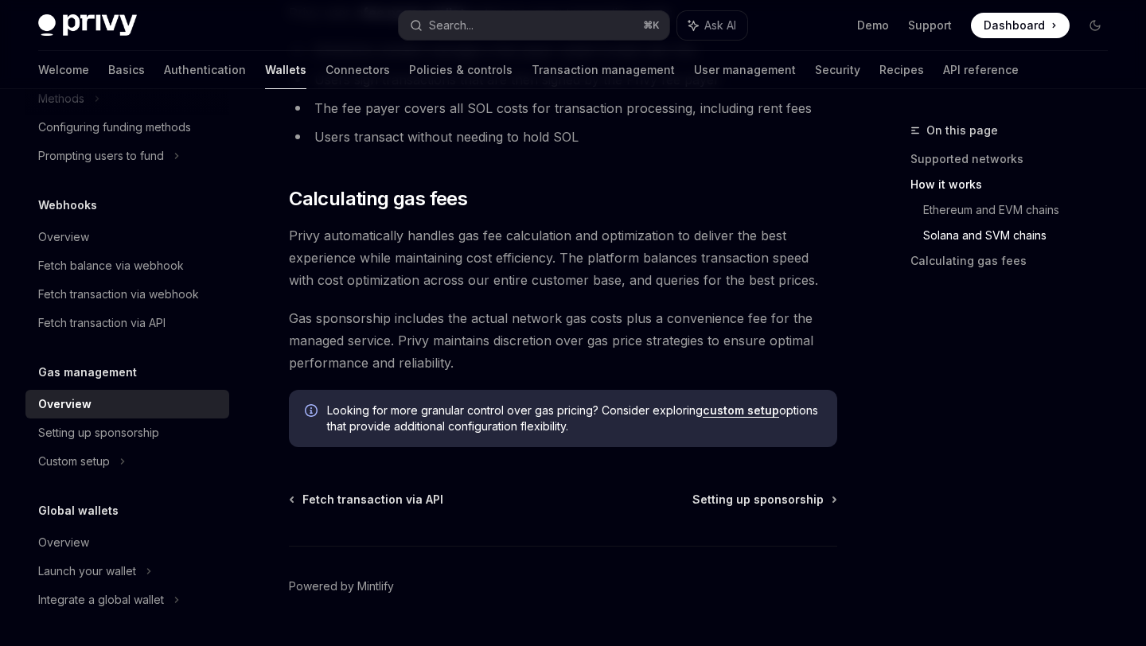
click at [504, 328] on span "Gas sponsorship includes the actual network gas costs plus a convenience fee fo…" at bounding box center [563, 340] width 548 height 67
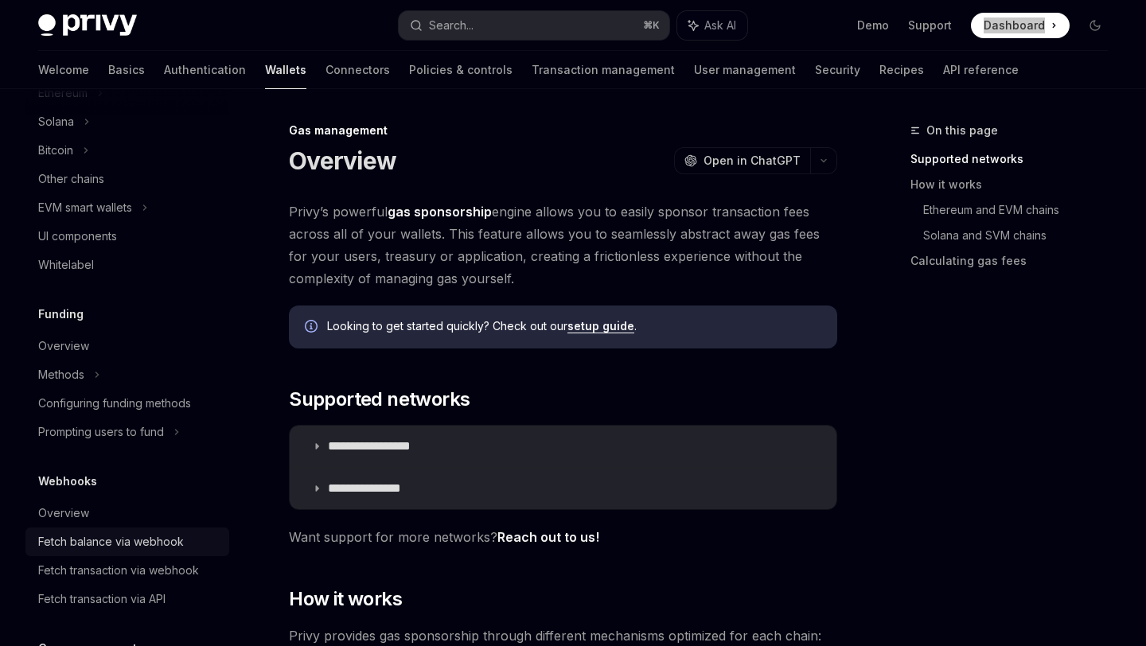
scroll to position [271, 0]
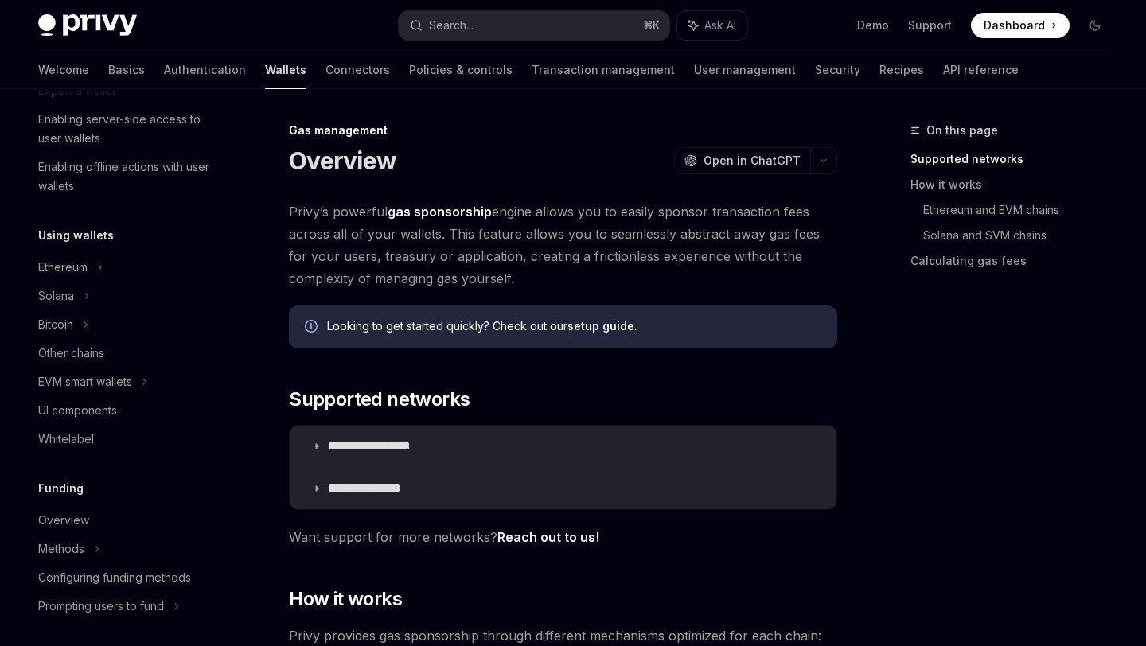
click at [579, 213] on span "Privy’s powerful gas sponsorship engine allows you to easily sponsor transactio…" at bounding box center [563, 244] width 548 height 89
click at [615, 216] on span "Privy’s powerful gas sponsorship engine allows you to easily sponsor transactio…" at bounding box center [563, 244] width 548 height 89
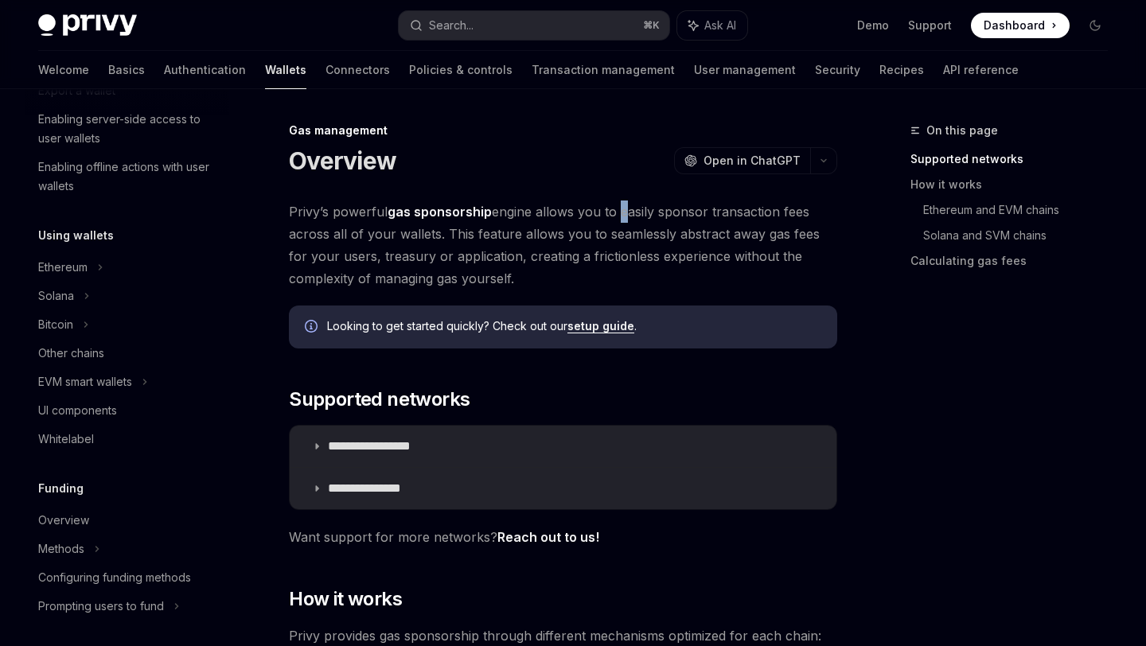
click at [648, 216] on span "Privy’s powerful gas sponsorship engine allows you to easily sponsor transactio…" at bounding box center [563, 244] width 548 height 89
click at [622, 232] on span "Privy’s powerful gas sponsorship engine allows you to easily sponsor transactio…" at bounding box center [563, 244] width 548 height 89
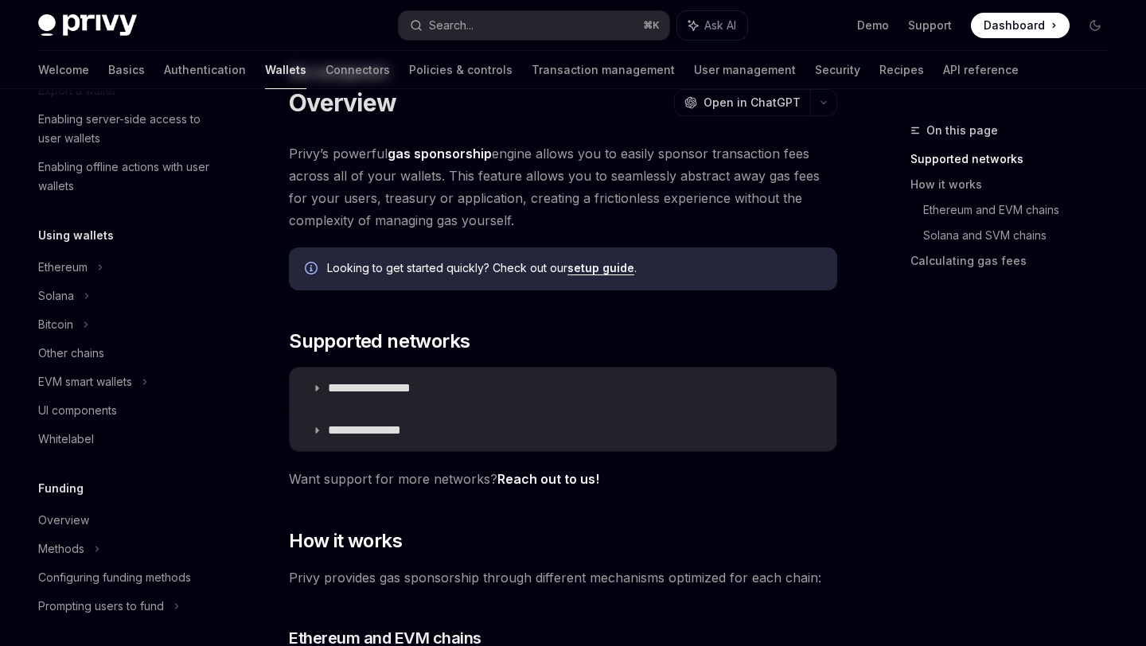
scroll to position [193, 0]
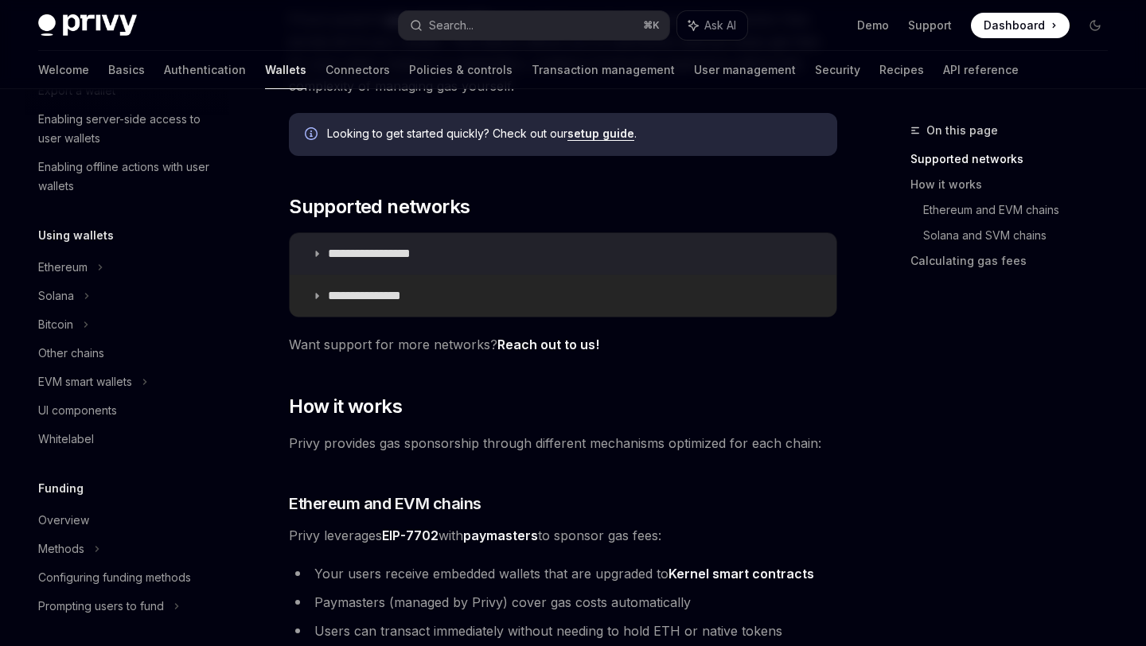
click at [404, 301] on p "**********" at bounding box center [378, 296] width 101 height 16
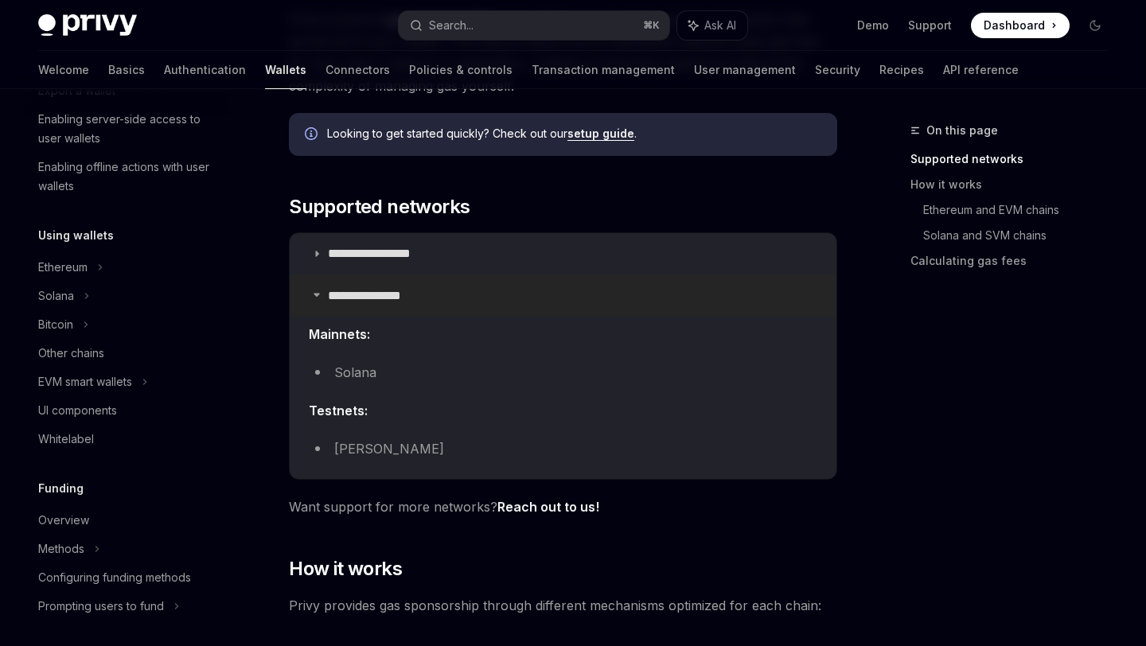
click at [402, 299] on p "**********" at bounding box center [378, 296] width 101 height 16
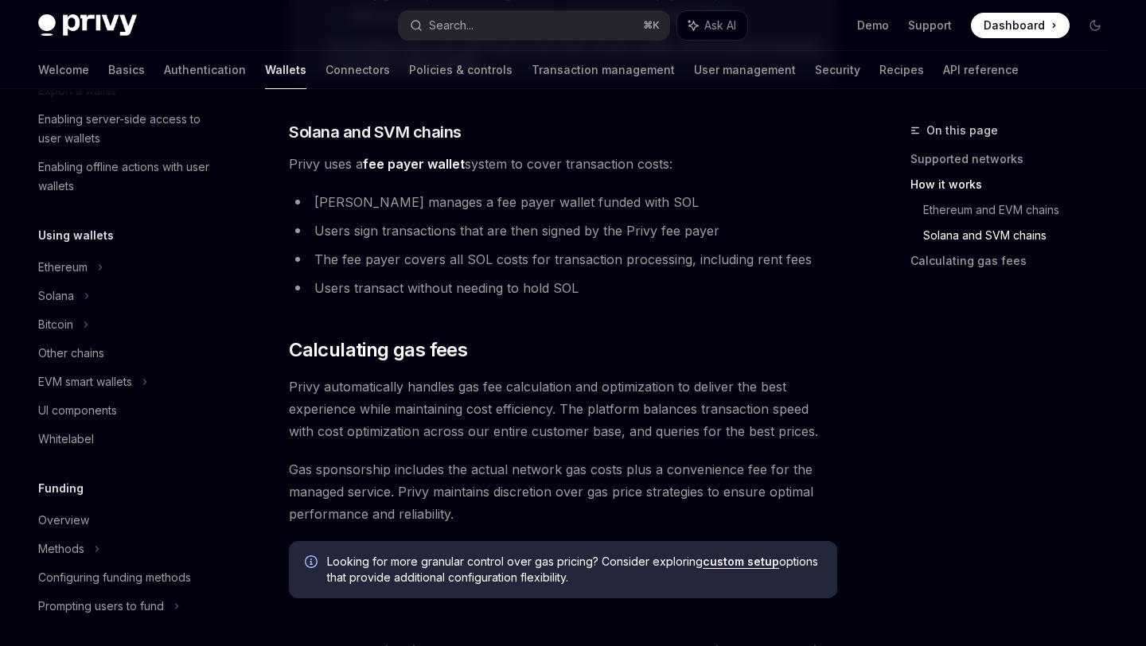
scroll to position [1049, 0]
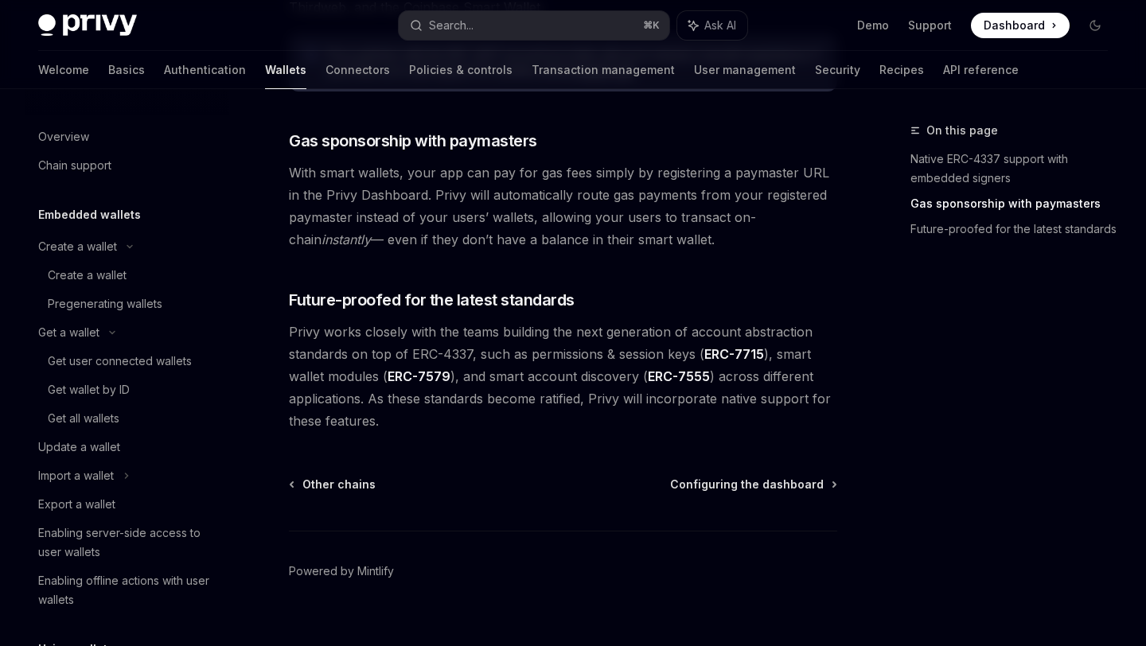
scroll to position [506, 0]
